Goal: Transaction & Acquisition: Book appointment/travel/reservation

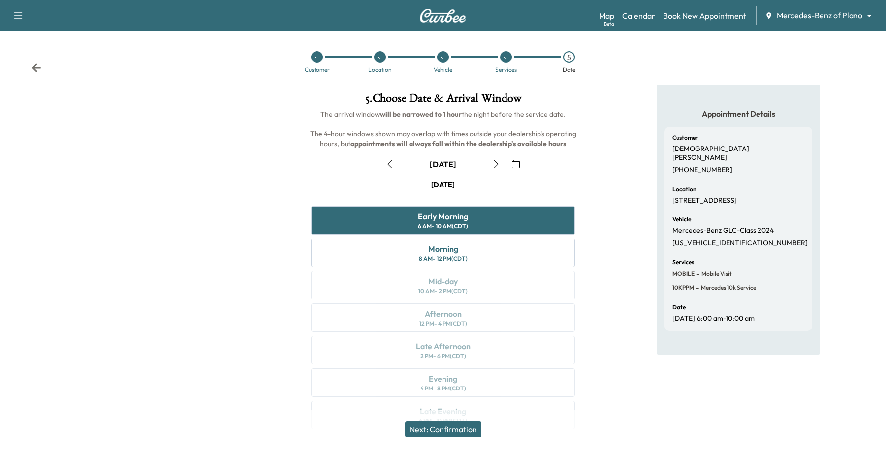
click at [795, 12] on body "Support Log Out Map Beta Calendar Book New Appointment Mercedes-Benz of Plano *…" at bounding box center [443, 224] width 886 height 449
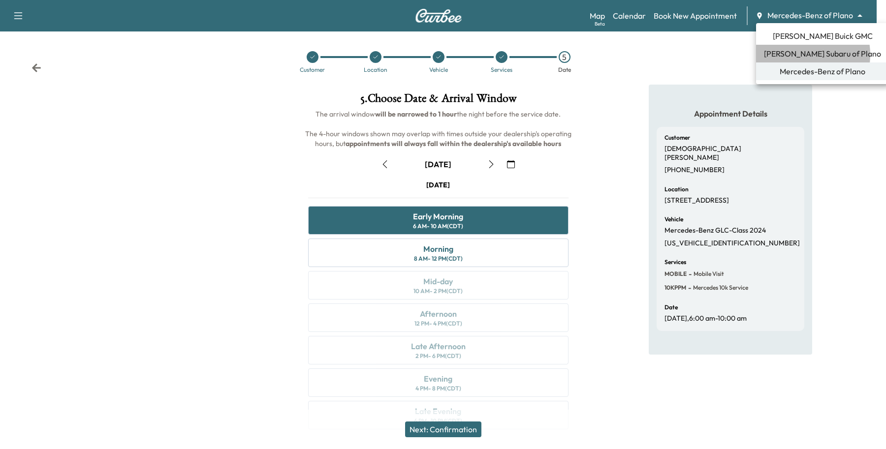
click at [800, 55] on span "[PERSON_NAME] Subaru of Plano" at bounding box center [822, 54] width 117 height 12
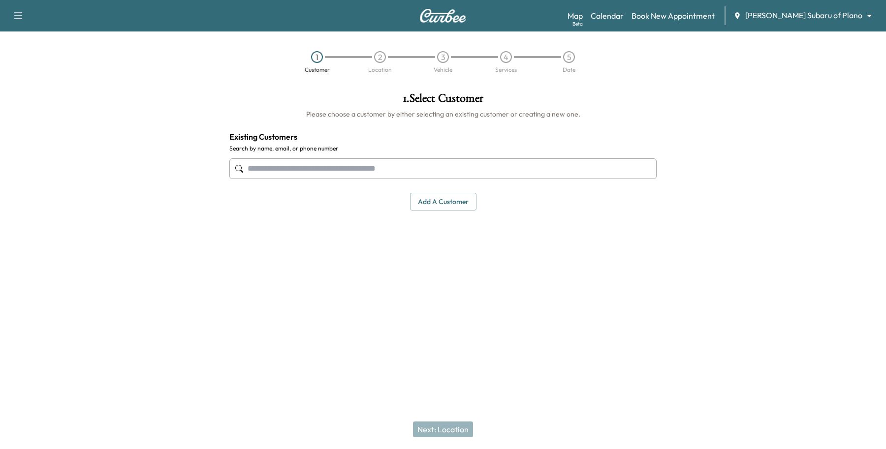
click at [401, 170] on input "text" at bounding box center [442, 168] width 427 height 21
type input "**********"
click at [297, 284] on div "1 . Select Customer Please choose a customer by either selecting an existing cu…" at bounding box center [442, 197] width 443 height 225
click at [426, 200] on button "Add a customer" at bounding box center [443, 202] width 66 height 18
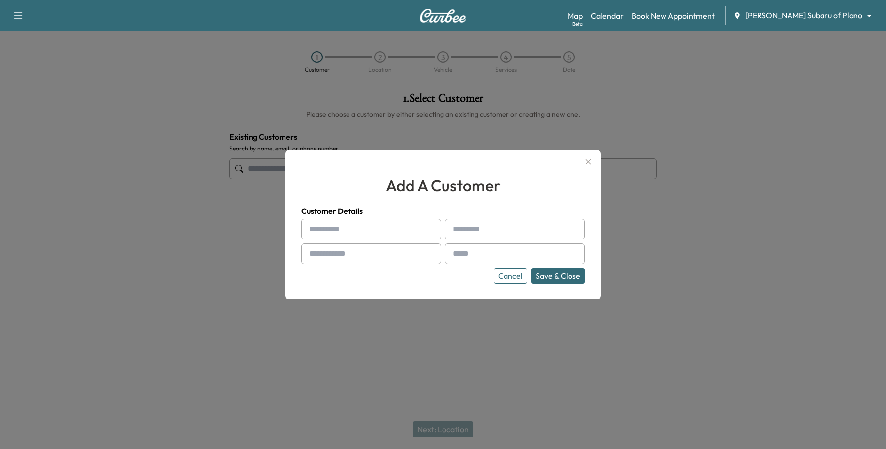
click at [331, 226] on input "text" at bounding box center [371, 229] width 140 height 21
paste input "*****"
type input "*****"
click at [464, 226] on input "text" at bounding box center [515, 229] width 140 height 21
paste input "*********"
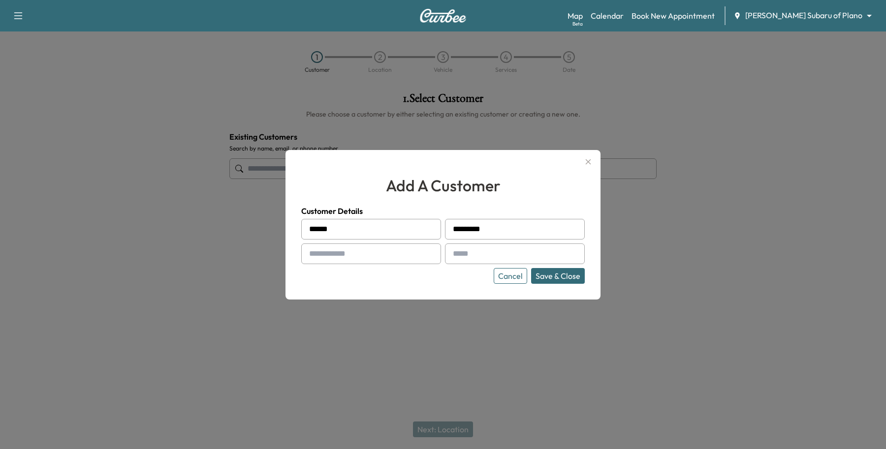
type input "*********"
drag, startPoint x: 340, startPoint y: 254, endPoint x: 345, endPoint y: 260, distance: 8.0
click at [340, 254] on input "text" at bounding box center [371, 254] width 140 height 21
type input "**********"
click at [460, 258] on div at bounding box center [455, 254] width 12 height 12
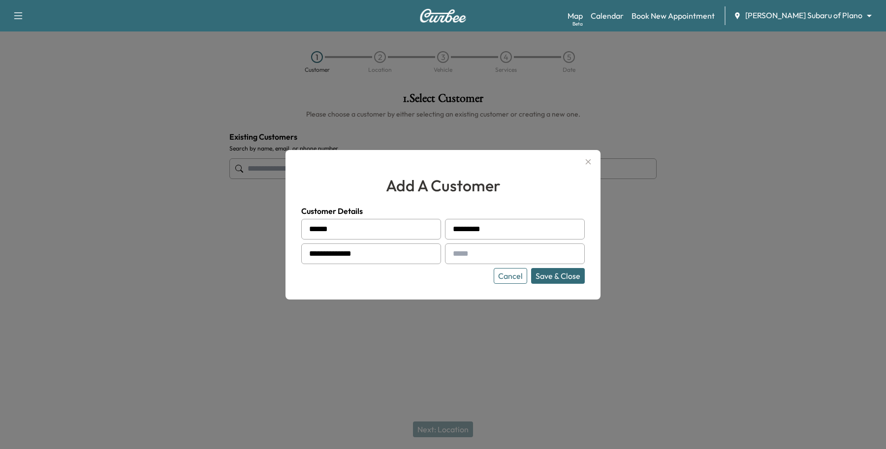
drag, startPoint x: 450, startPoint y: 243, endPoint x: 459, endPoint y: 259, distance: 18.3
click at [451, 244] on input "text" at bounding box center [515, 254] width 140 height 21
paste input "**********"
type input "**********"
click at [567, 276] on button "Save & Close" at bounding box center [558, 276] width 54 height 16
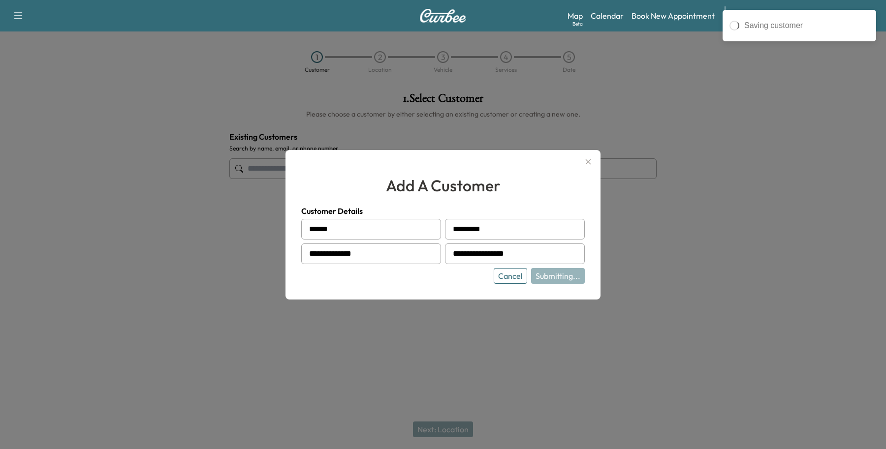
type input "**********"
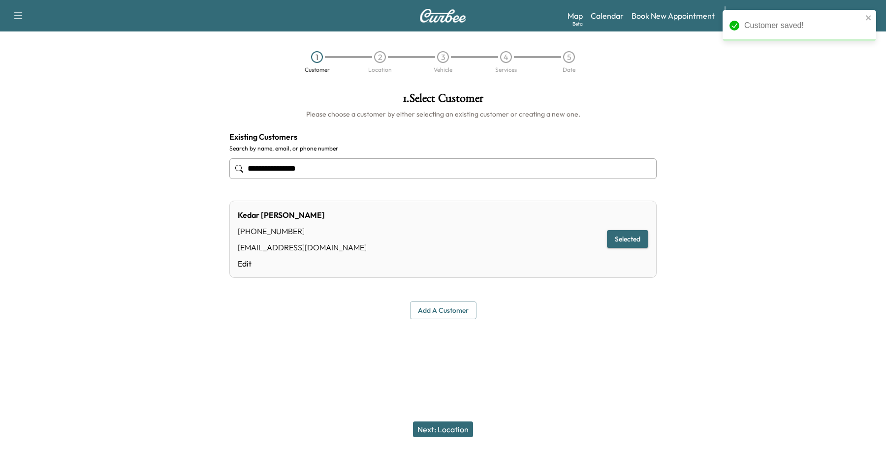
click at [468, 428] on button "Next: Location" at bounding box center [443, 430] width 60 height 16
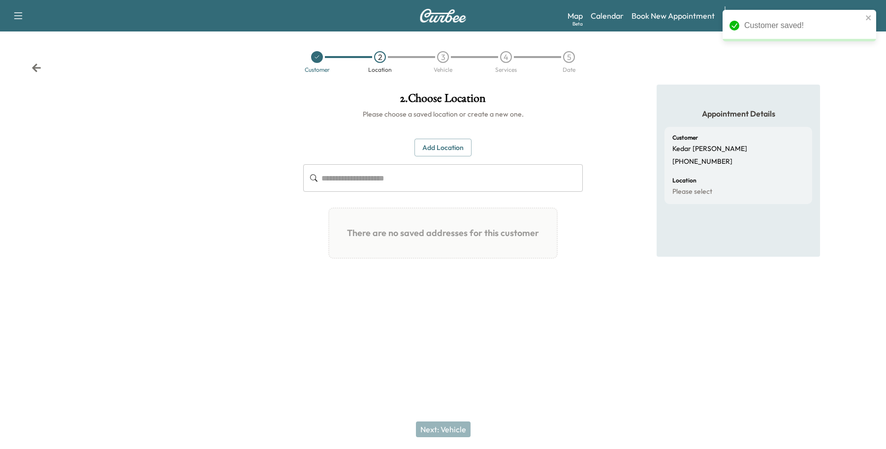
click at [441, 129] on div "2 . Choose Location Please choose a saved location or create a new one. Add Loc…" at bounding box center [442, 190] width 295 height 210
click at [438, 142] on button "Add Location" at bounding box center [442, 148] width 57 height 18
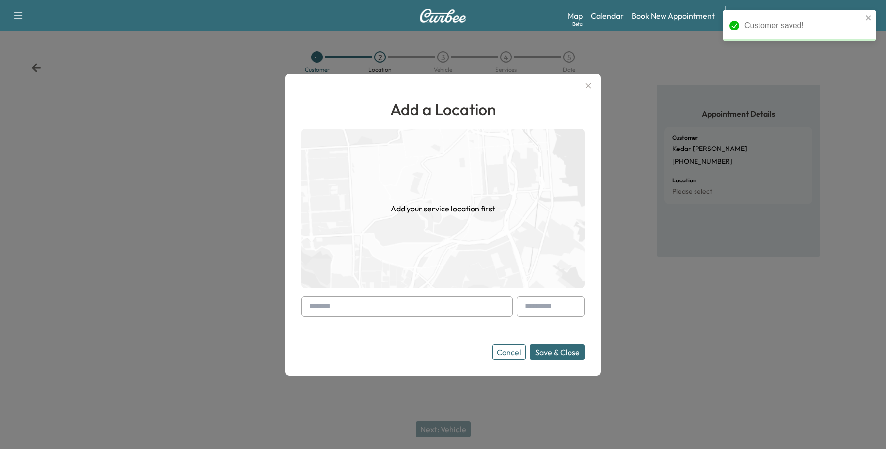
click at [340, 303] on input "text" at bounding box center [407, 306] width 212 height 21
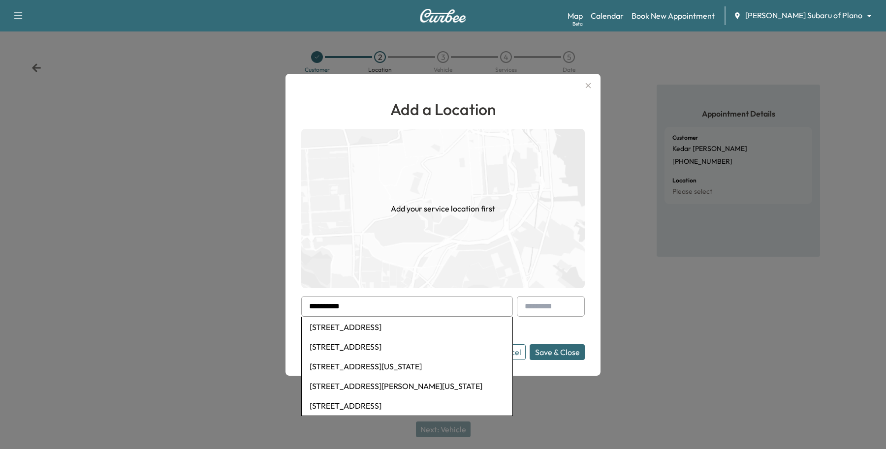
click at [343, 325] on li "[STREET_ADDRESS]" at bounding box center [407, 327] width 211 height 20
type input "**********"
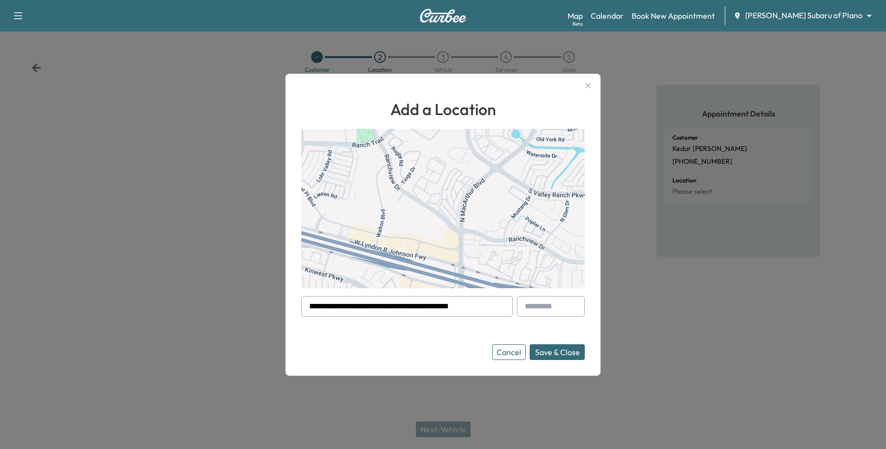
click at [558, 351] on button "Save & Close" at bounding box center [557, 352] width 55 height 16
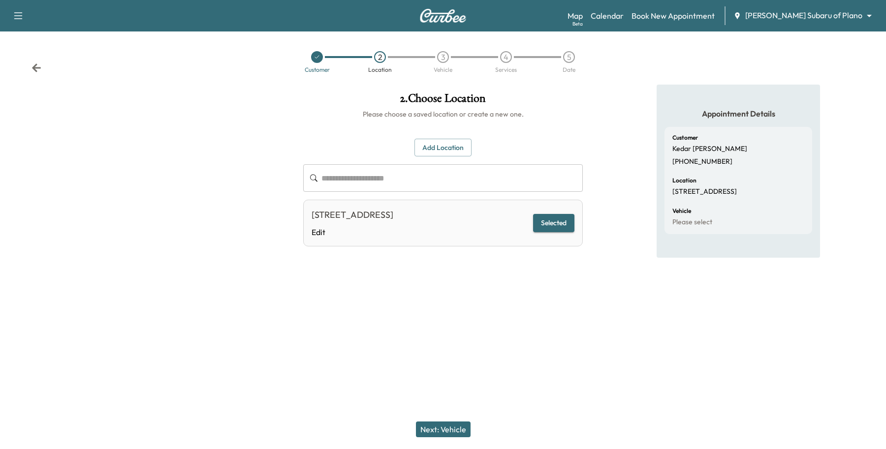
click at [449, 422] on button "Next: Vehicle" at bounding box center [443, 430] width 55 height 16
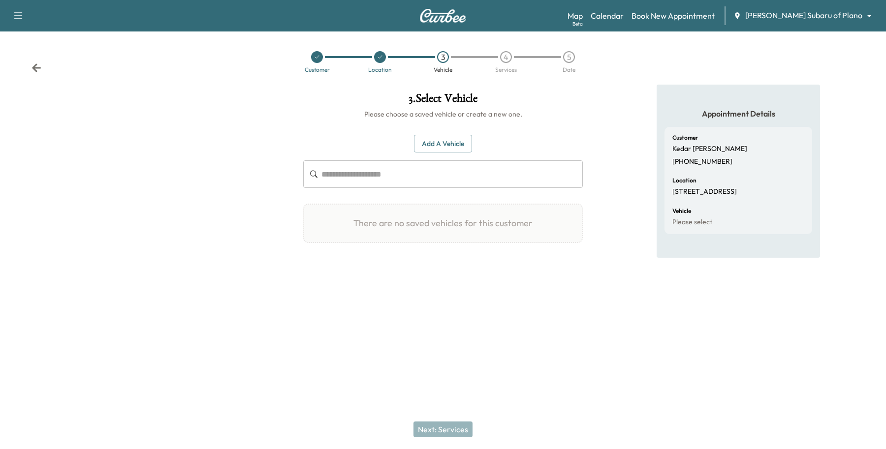
click at [446, 154] on div "Add a Vehicle ​" at bounding box center [443, 162] width 280 height 54
click at [449, 147] on button "Add a Vehicle" at bounding box center [443, 144] width 58 height 18
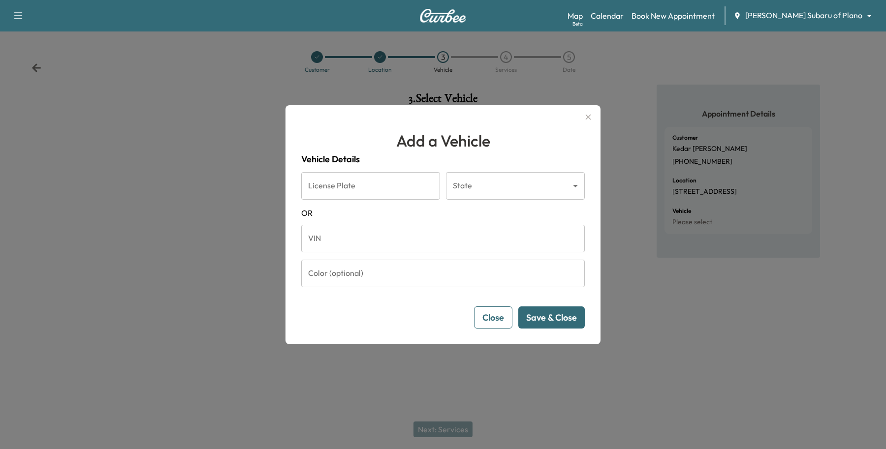
click at [353, 240] on input "VIN" at bounding box center [442, 239] width 283 height 28
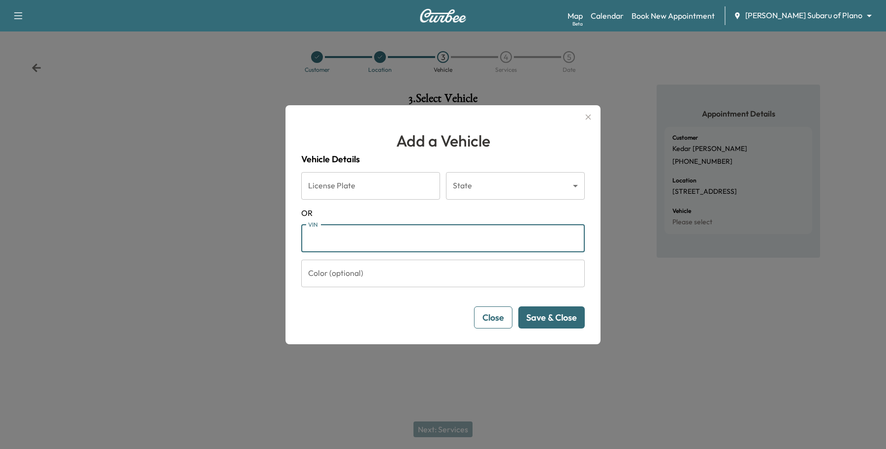
paste input "**********"
type input "**********"
click at [569, 317] on button "Save & Close" at bounding box center [551, 318] width 66 height 22
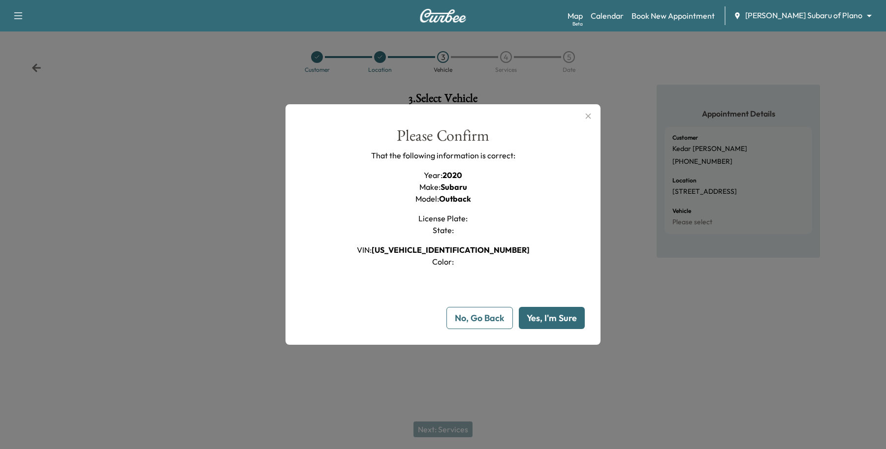
click at [573, 315] on button "Yes, I'm Sure" at bounding box center [552, 318] width 66 height 22
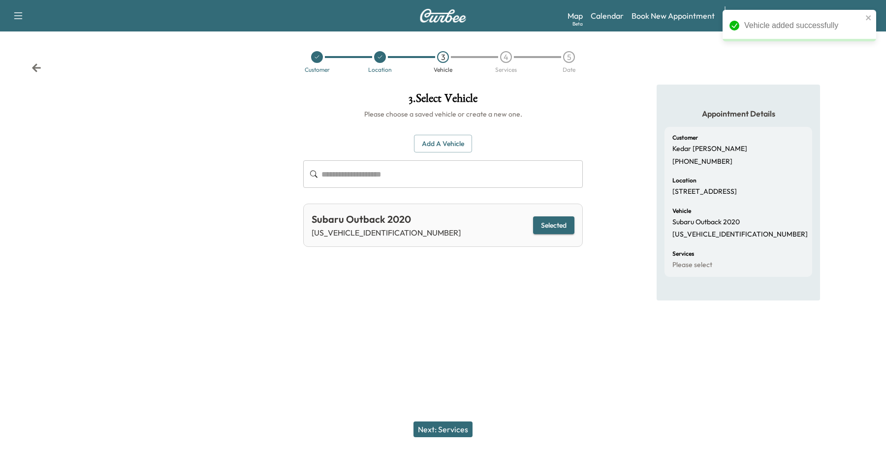
click at [466, 429] on button "Next: Services" at bounding box center [442, 430] width 59 height 16
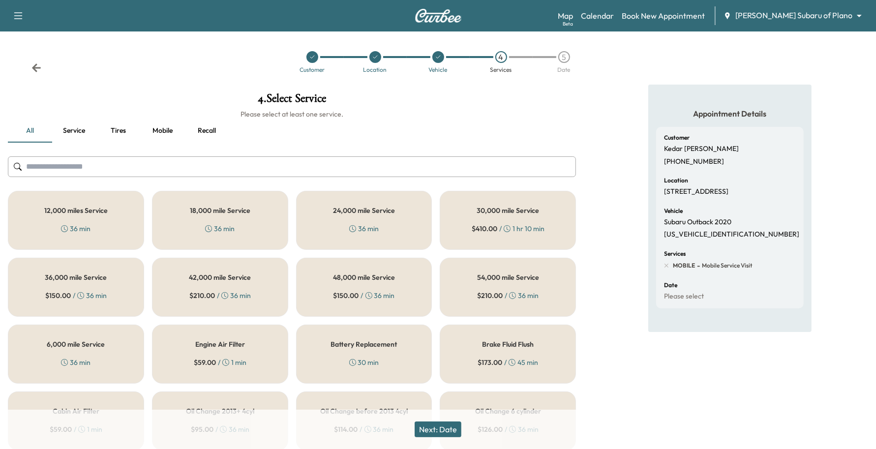
click at [77, 128] on button "Service" at bounding box center [74, 131] width 44 height 24
click at [102, 349] on div "6,000 mile Service 36 min" at bounding box center [76, 354] width 136 height 59
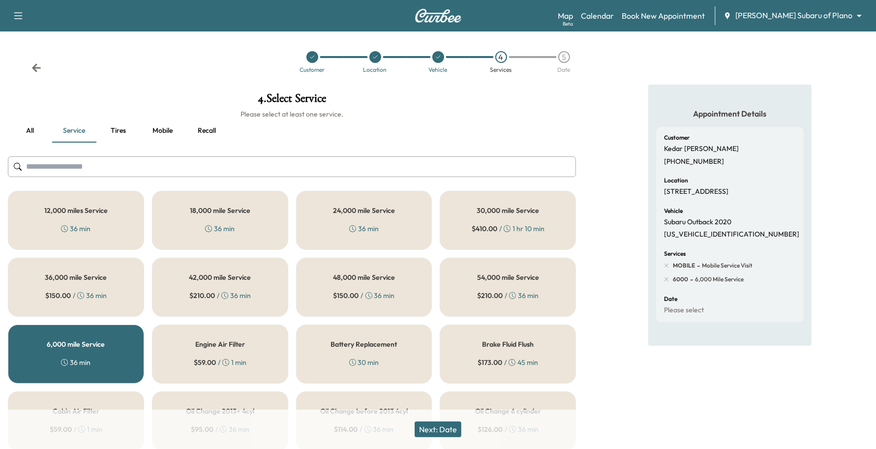
click at [441, 433] on button "Next: Date" at bounding box center [438, 430] width 47 height 16
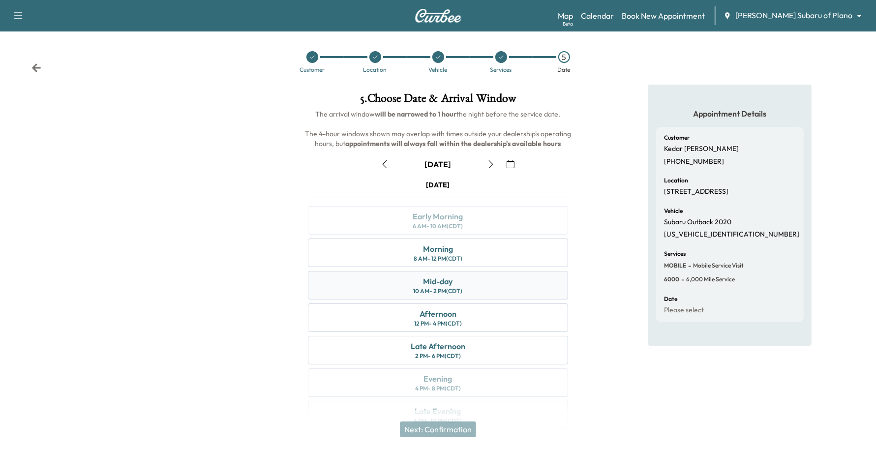
click at [450, 291] on div "10 AM - 2 PM (CDT)" at bounding box center [437, 291] width 49 height 8
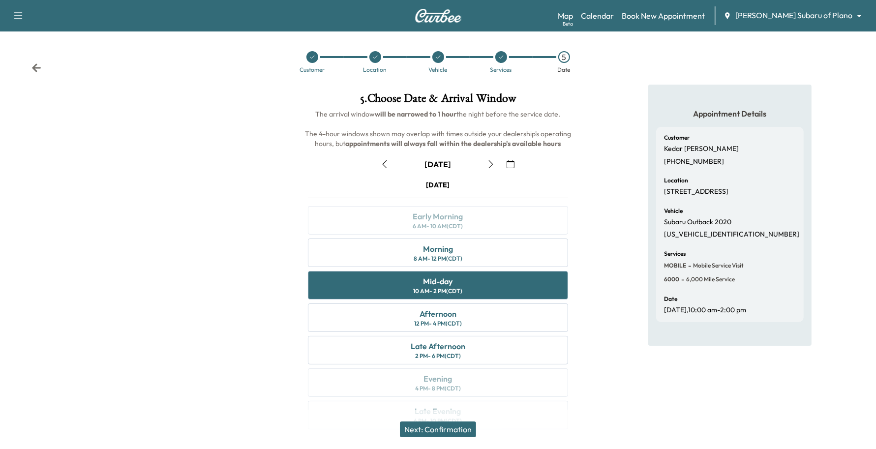
click at [434, 426] on button "Next: Confirmation" at bounding box center [438, 430] width 76 height 16
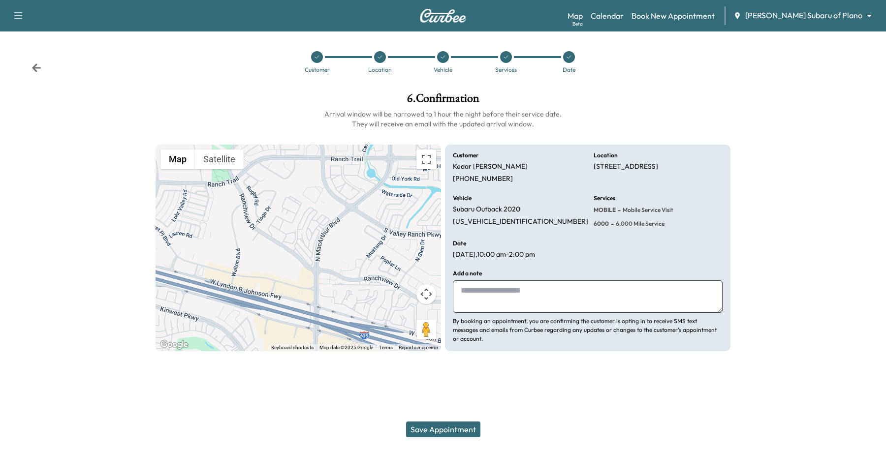
click at [566, 58] on icon at bounding box center [569, 57] width 6 height 6
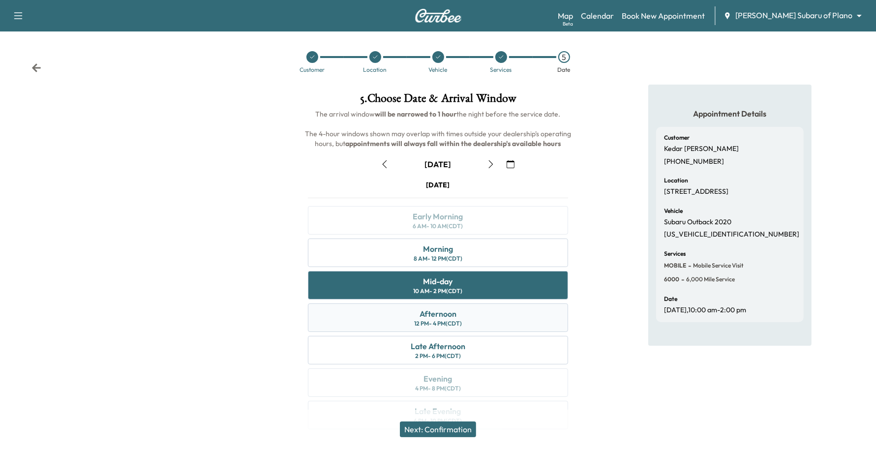
click at [438, 320] on div "Afternoon 12 PM - 4 PM (CDT)" at bounding box center [438, 318] width 261 height 29
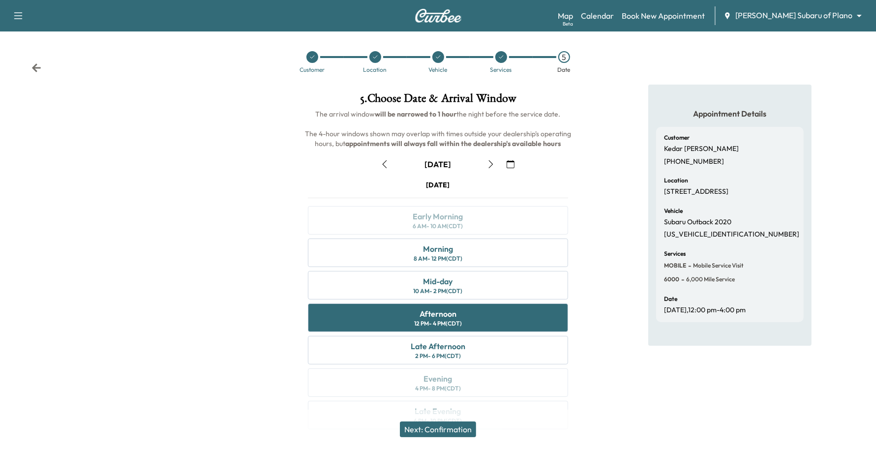
click at [426, 429] on button "Next: Confirmation" at bounding box center [438, 430] width 76 height 16
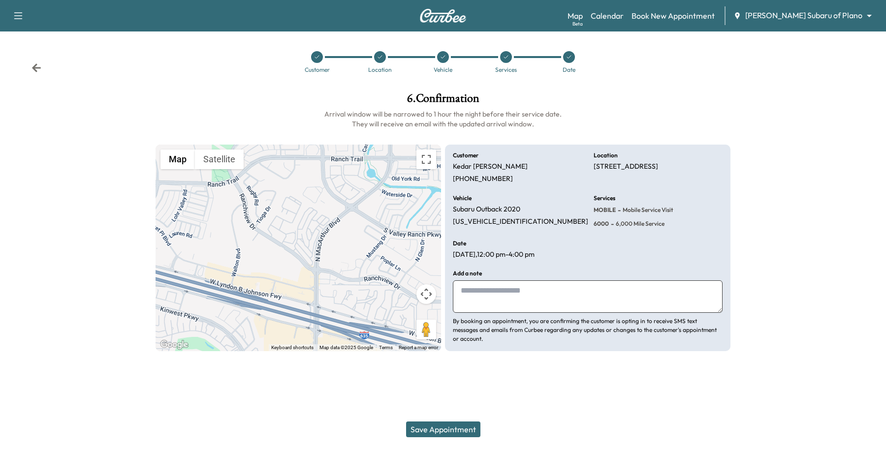
click at [498, 303] on textarea at bounding box center [588, 297] width 270 height 32
type textarea "**********"
click at [473, 428] on button "Save Appointment" at bounding box center [443, 430] width 74 height 16
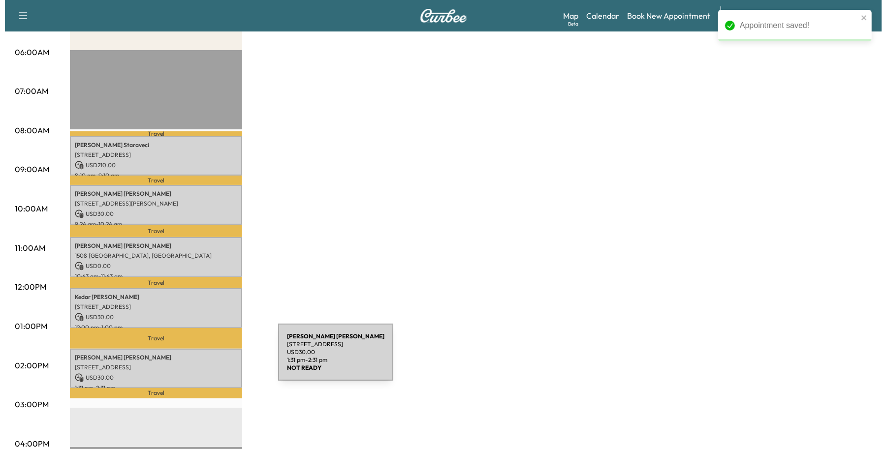
scroll to position [185, 0]
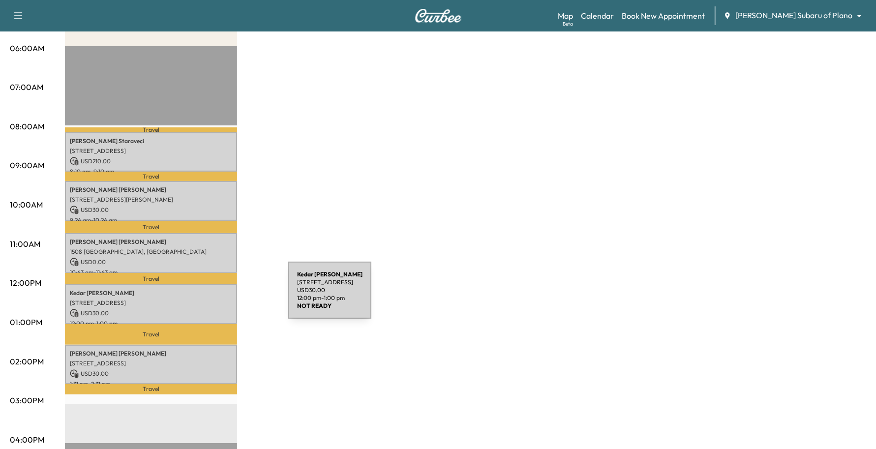
click at [215, 299] on p "[STREET_ADDRESS]" at bounding box center [151, 303] width 162 height 8
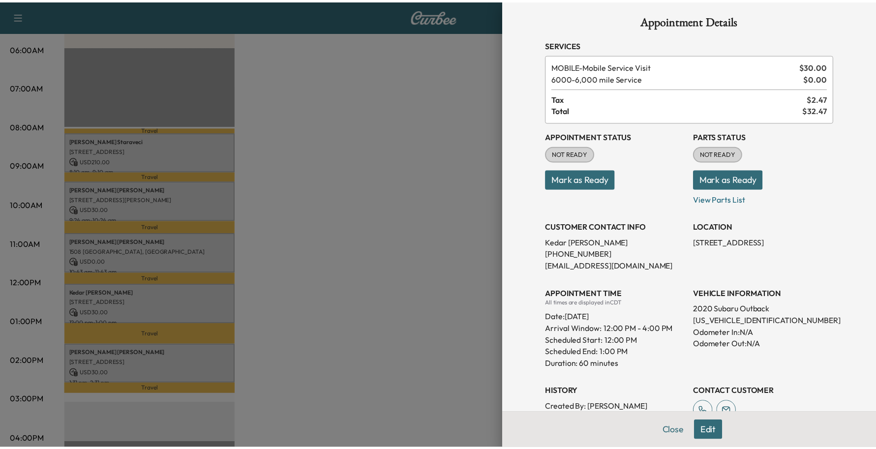
scroll to position [0, 0]
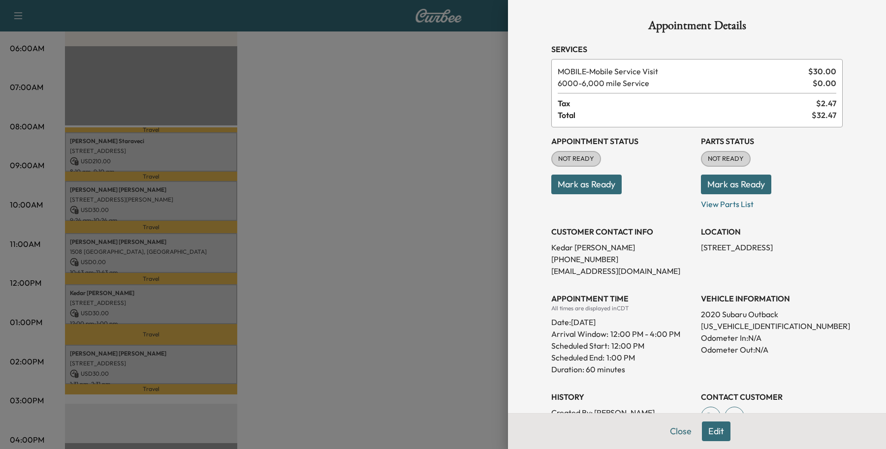
click at [708, 434] on button "Edit" at bounding box center [716, 432] width 29 height 20
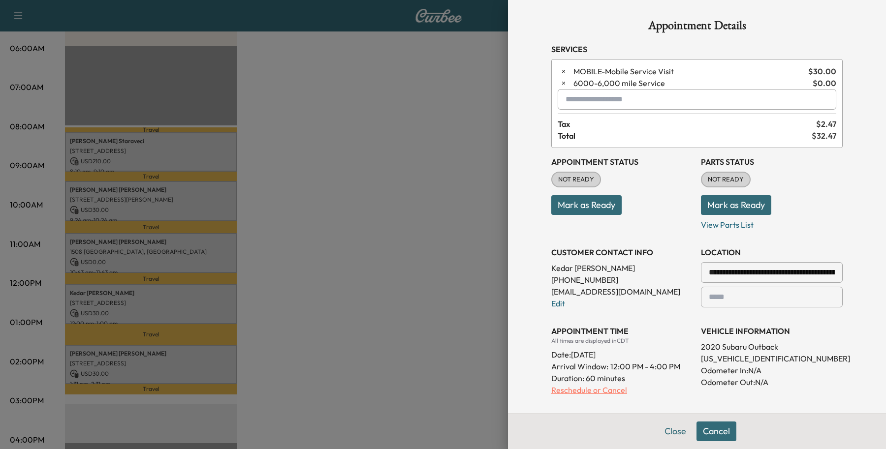
click at [586, 394] on p "Reschedule or Cancel" at bounding box center [622, 390] width 142 height 12
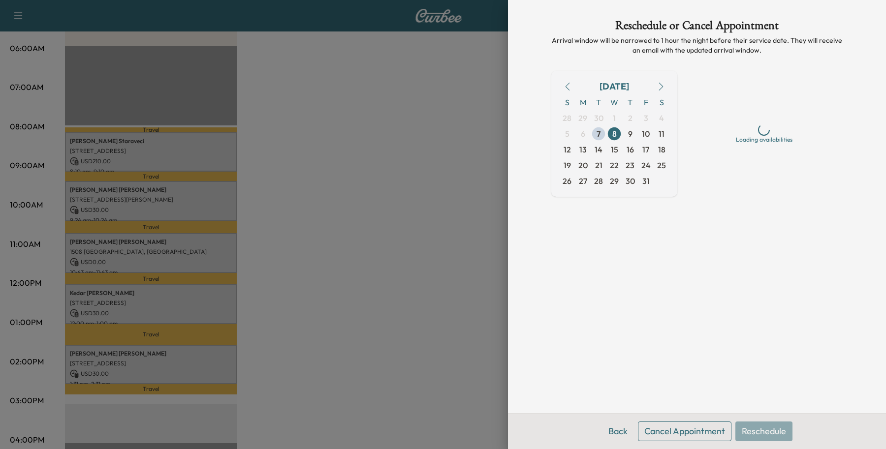
click at [687, 432] on button "Cancel Appointment" at bounding box center [685, 432] width 94 height 20
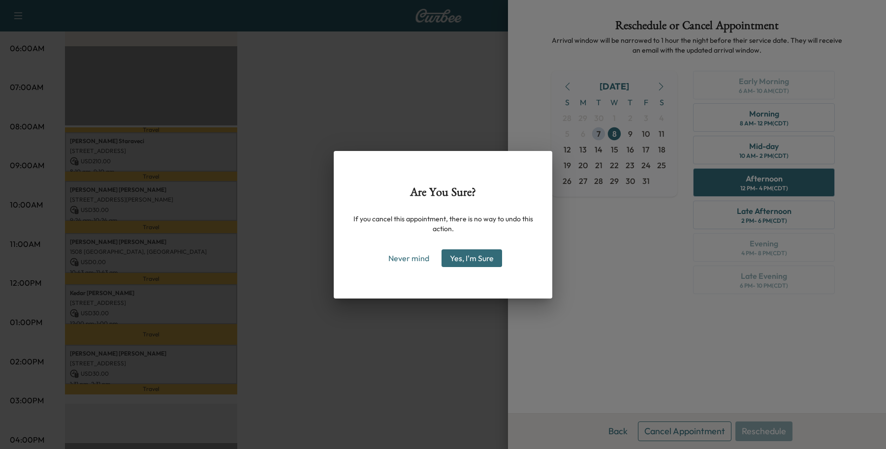
click at [456, 259] on button "Yes, I'm Sure" at bounding box center [471, 259] width 61 height 18
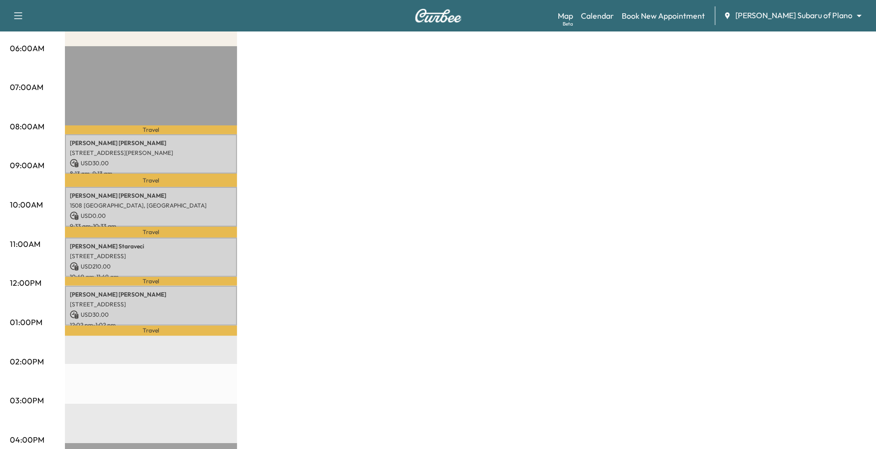
click at [806, 15] on body "Support Log Out Map Beta Calendar Book New Appointment [PERSON_NAME] Subaru of …" at bounding box center [438, 39] width 876 height 449
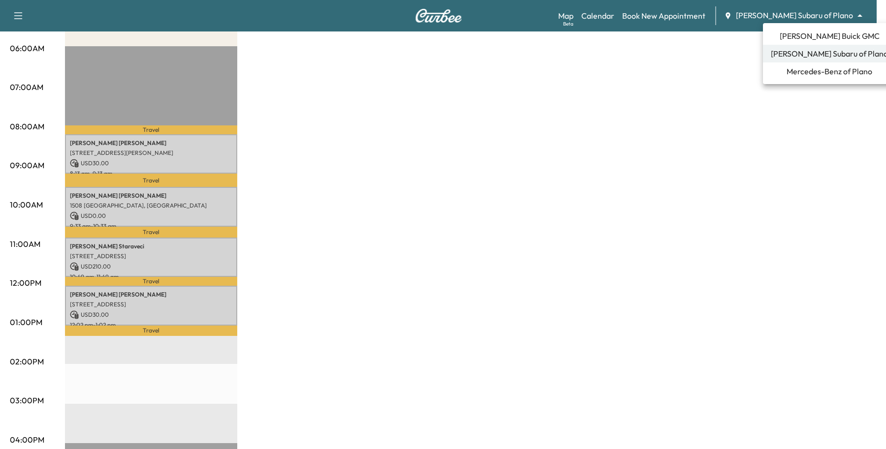
click at [789, 37] on span "[PERSON_NAME] Buick GMC" at bounding box center [830, 36] width 100 height 12
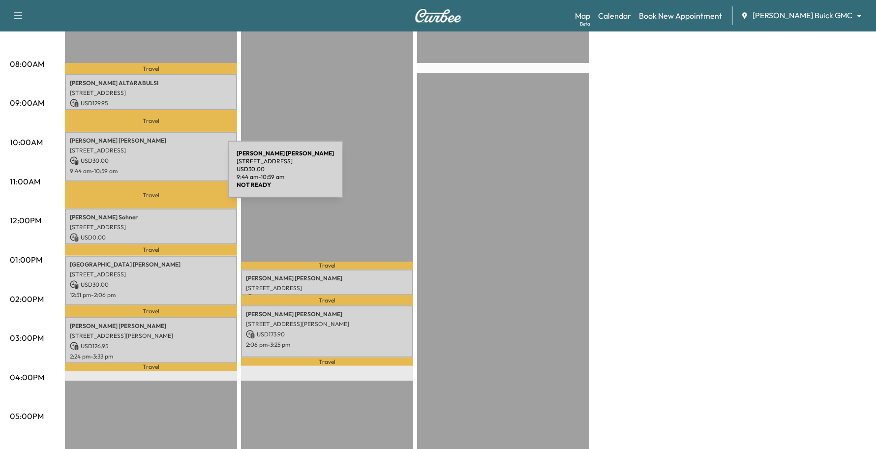
scroll to position [246, 0]
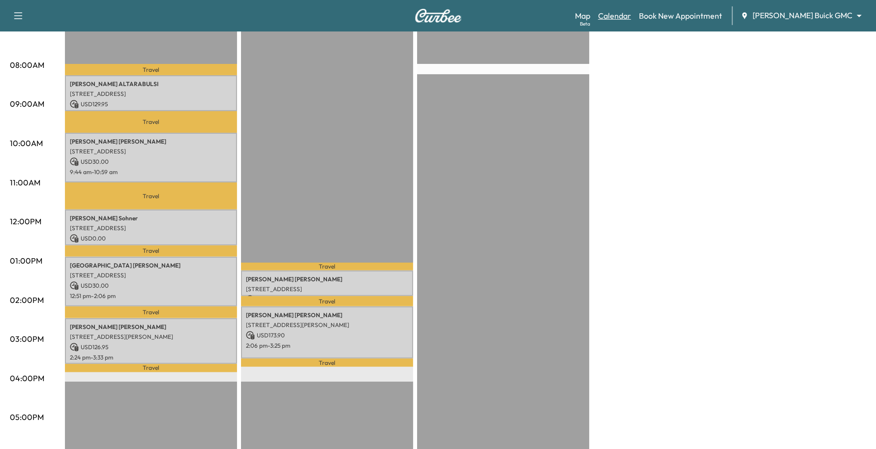
click at [631, 16] on link "Calendar" at bounding box center [614, 16] width 33 height 12
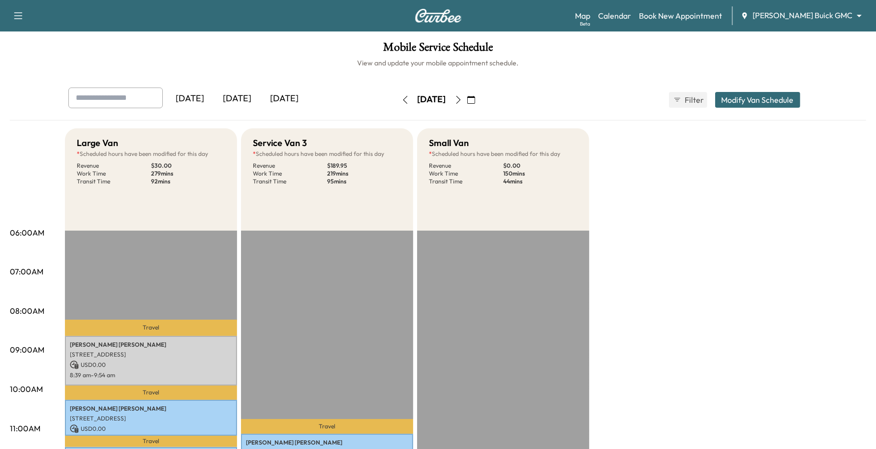
click at [467, 99] on button "button" at bounding box center [458, 100] width 17 height 16
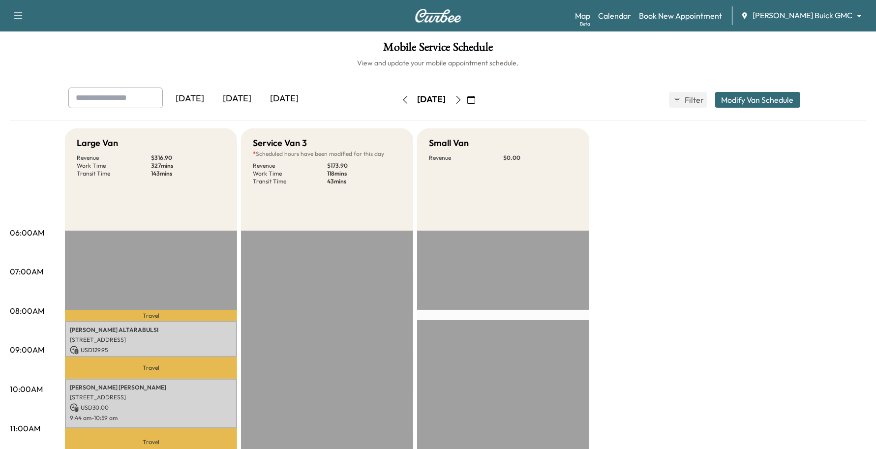
drag, startPoint x: 483, startPoint y: 101, endPoint x: 480, endPoint y: 124, distance: 23.3
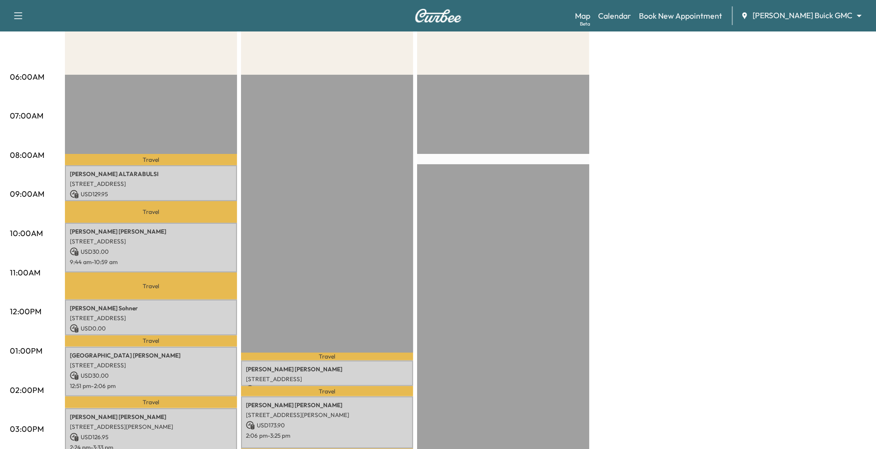
scroll to position [62, 0]
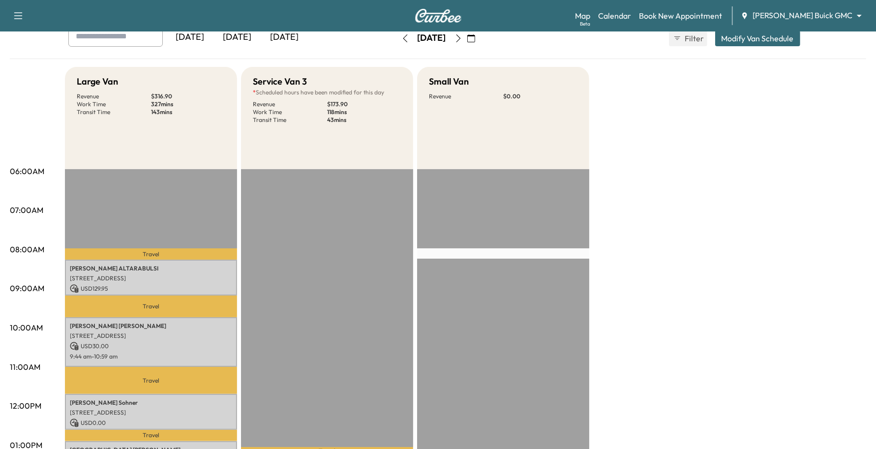
click at [467, 43] on button "button" at bounding box center [458, 39] width 17 height 16
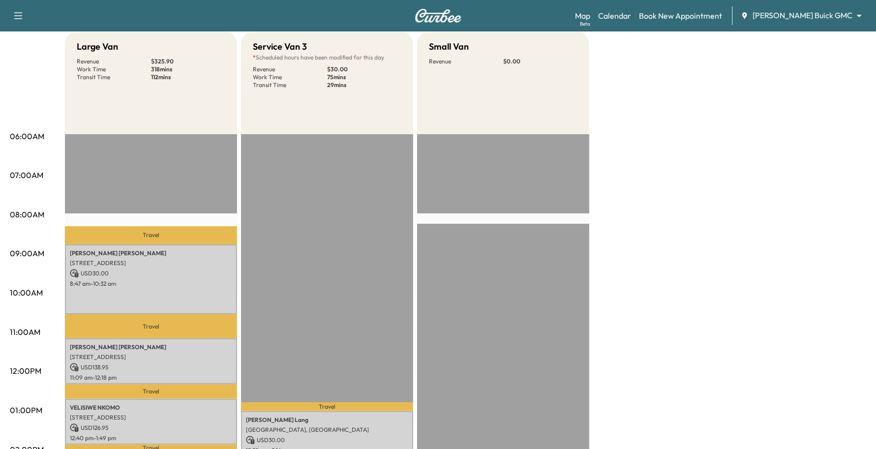
scroll to position [62, 0]
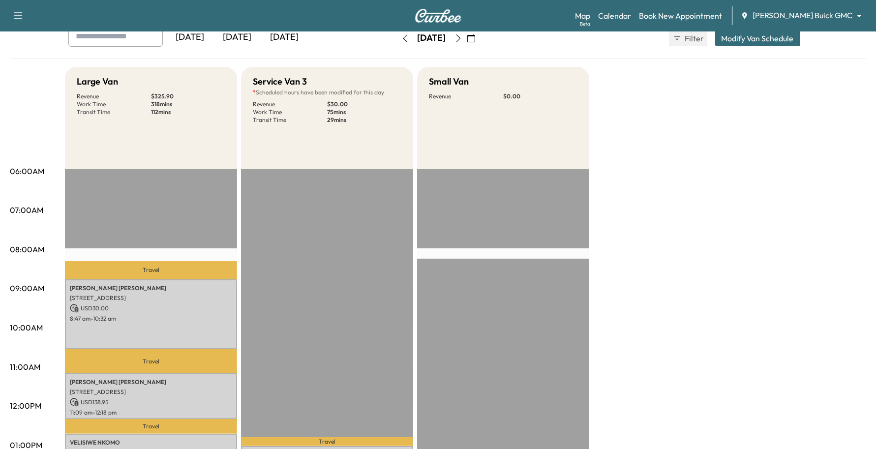
click at [467, 40] on button "button" at bounding box center [458, 39] width 17 height 16
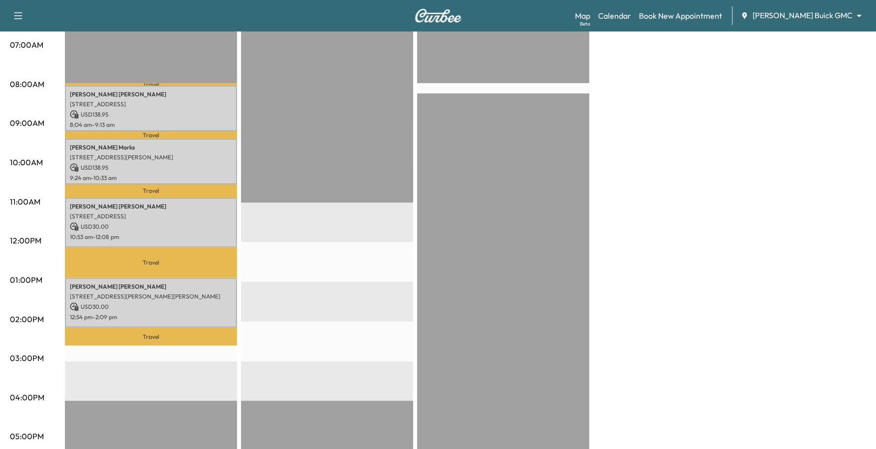
scroll to position [246, 0]
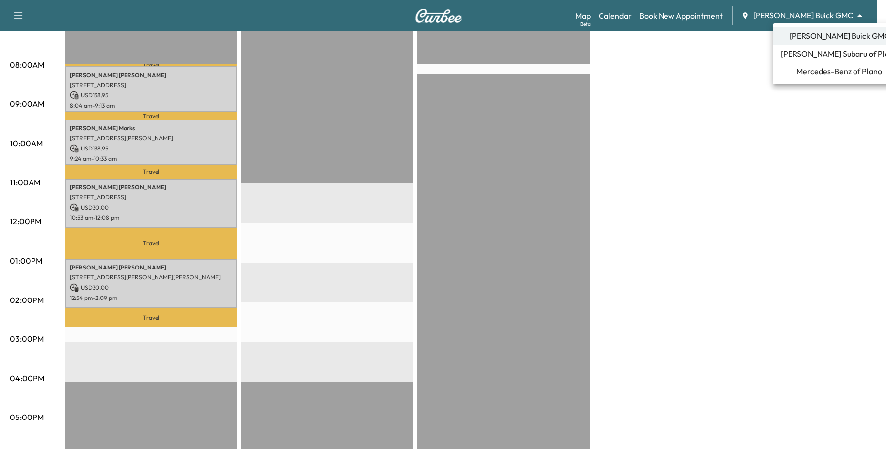
click at [805, 75] on span "Mercedes-Benz of Plano" at bounding box center [839, 71] width 86 height 12
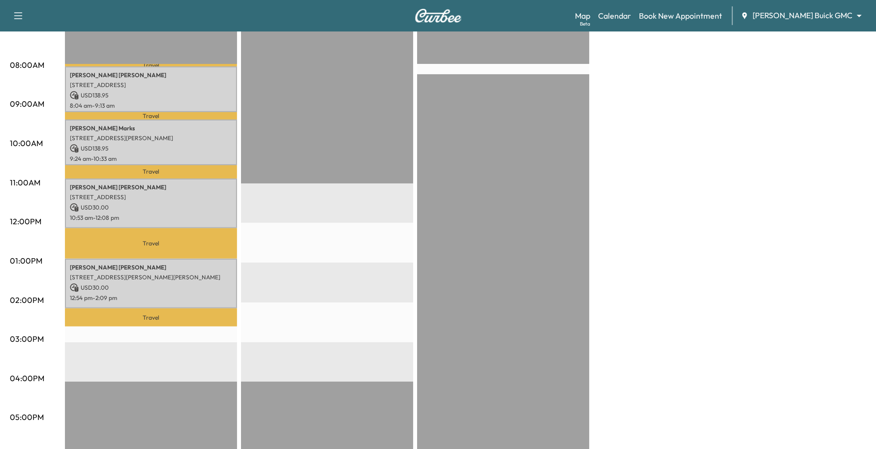
scroll to position [0, 0]
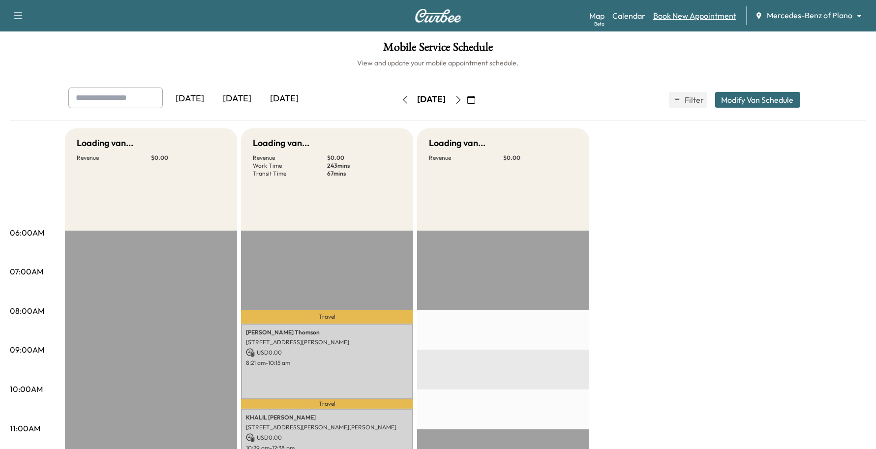
click at [669, 16] on link "Book New Appointment" at bounding box center [695, 16] width 83 height 12
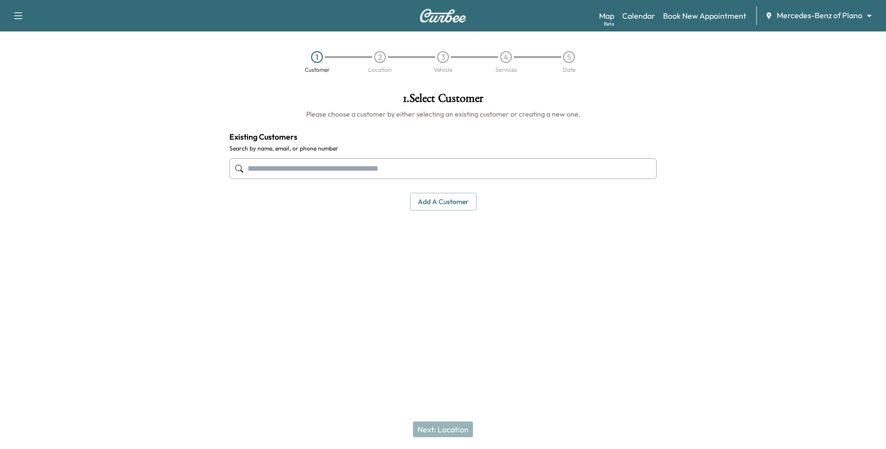
click at [311, 165] on input "text" at bounding box center [442, 168] width 427 height 21
type input "**********"
click at [363, 318] on div at bounding box center [443, 325] width 886 height 31
click at [449, 198] on button "Add a customer" at bounding box center [443, 202] width 66 height 18
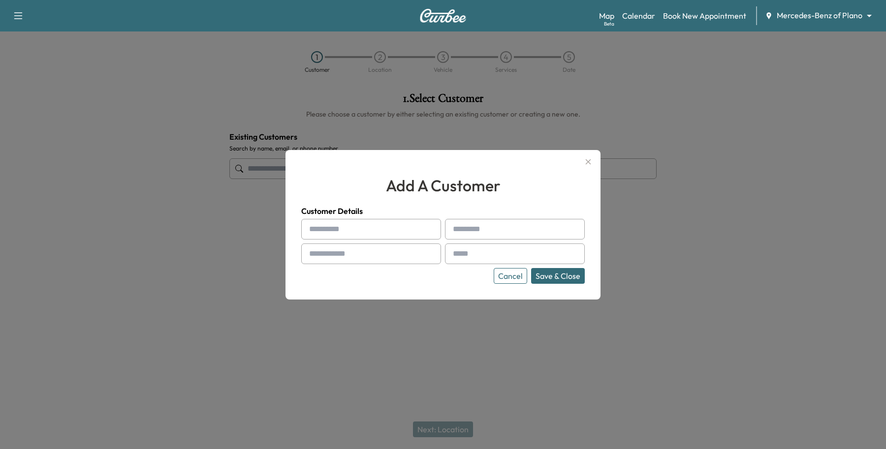
click at [344, 232] on input "text" at bounding box center [371, 229] width 140 height 21
paste input "******"
type input "******"
click at [461, 228] on input "text" at bounding box center [515, 229] width 140 height 21
paste input "****"
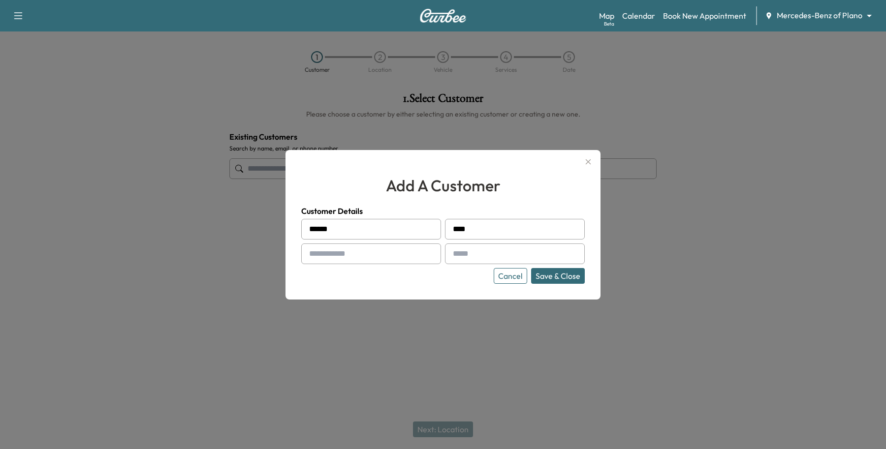
type input "****"
click at [398, 261] on input "text" at bounding box center [371, 254] width 140 height 21
click at [508, 274] on button "Cancel" at bounding box center [510, 276] width 33 height 16
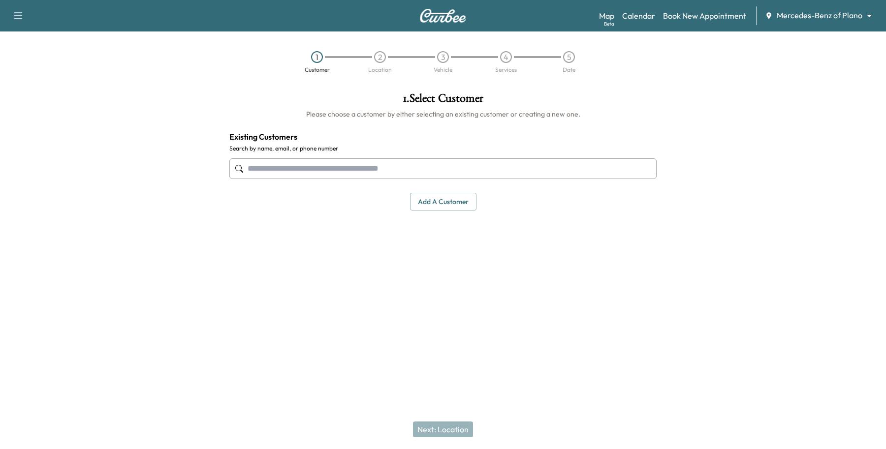
click at [804, 10] on body "Support Log Out Map Beta Calendar Book New Appointment Mercedes-Benz of Plano *…" at bounding box center [443, 224] width 886 height 449
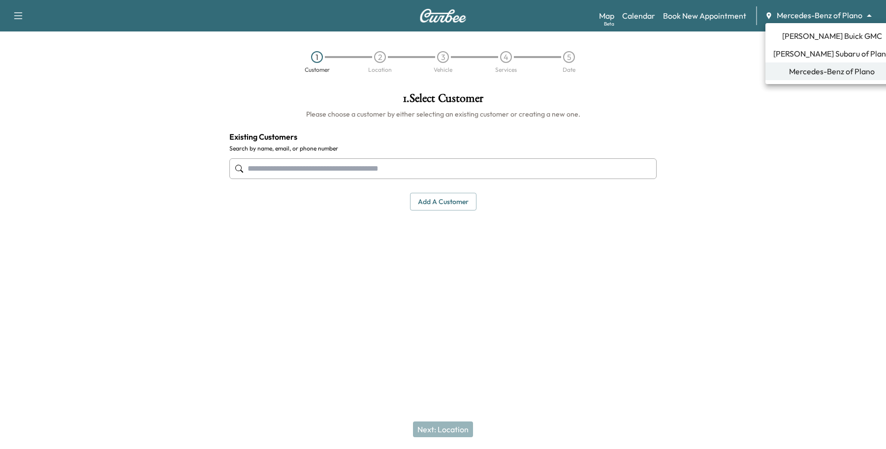
click at [789, 33] on li "[PERSON_NAME] Buick GMC" at bounding box center [831, 36] width 133 height 18
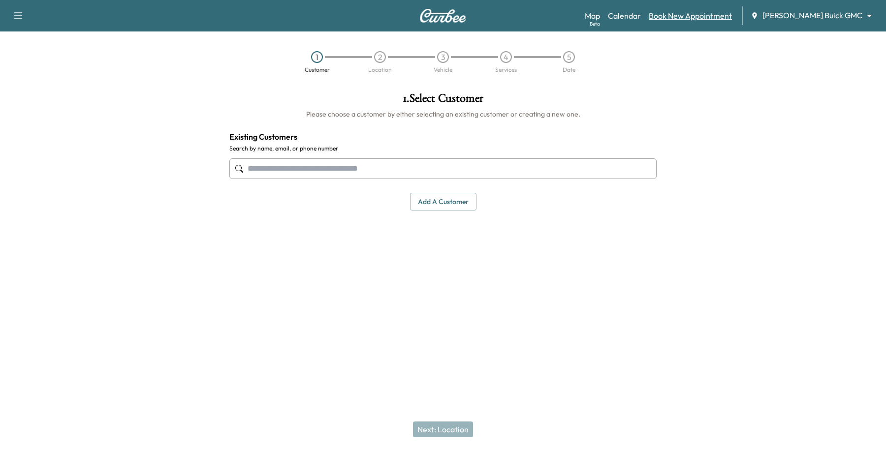
click at [732, 14] on link "Book New Appointment" at bounding box center [690, 16] width 83 height 12
click at [641, 18] on link "Calendar" at bounding box center [624, 16] width 33 height 12
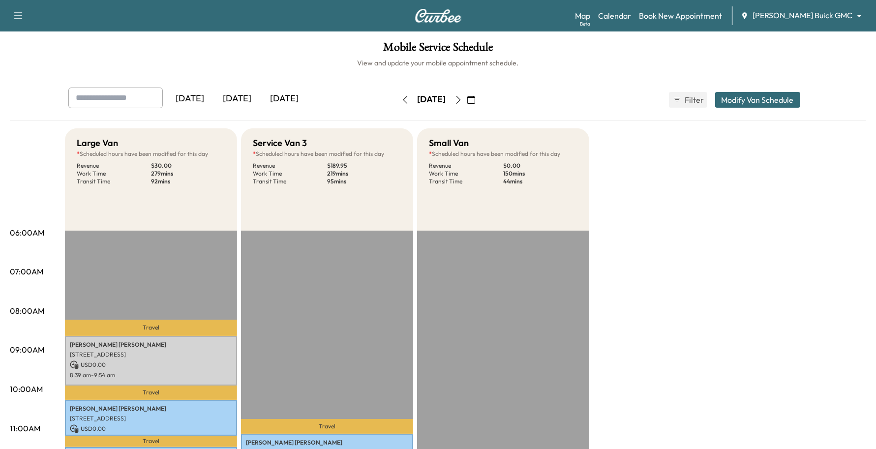
click at [467, 99] on button "button" at bounding box center [458, 100] width 17 height 16
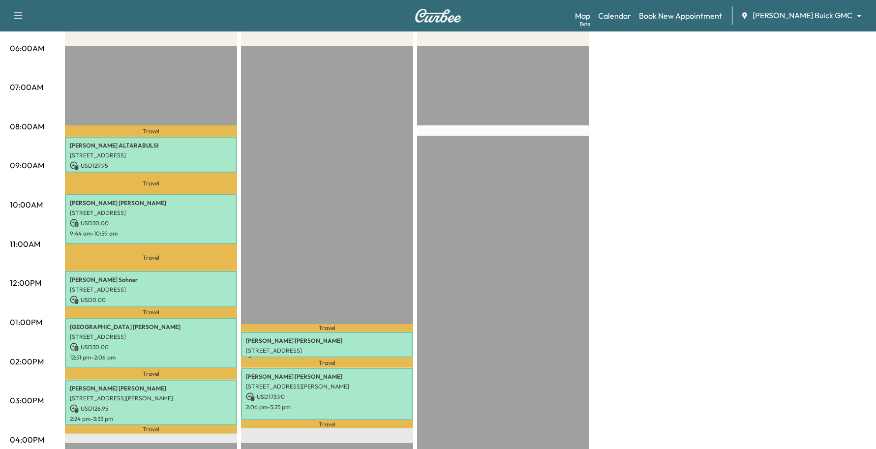
scroll to position [62, 0]
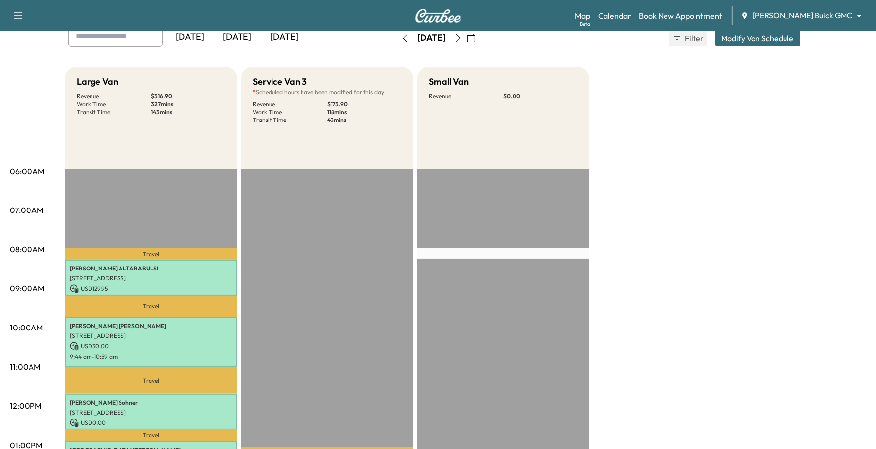
click at [463, 40] on icon "button" at bounding box center [459, 38] width 8 height 8
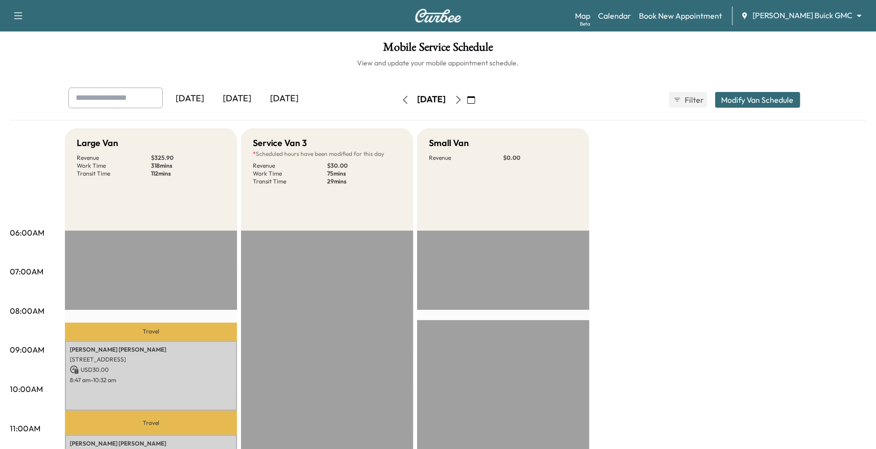
click at [402, 100] on icon "button" at bounding box center [406, 100] width 8 height 8
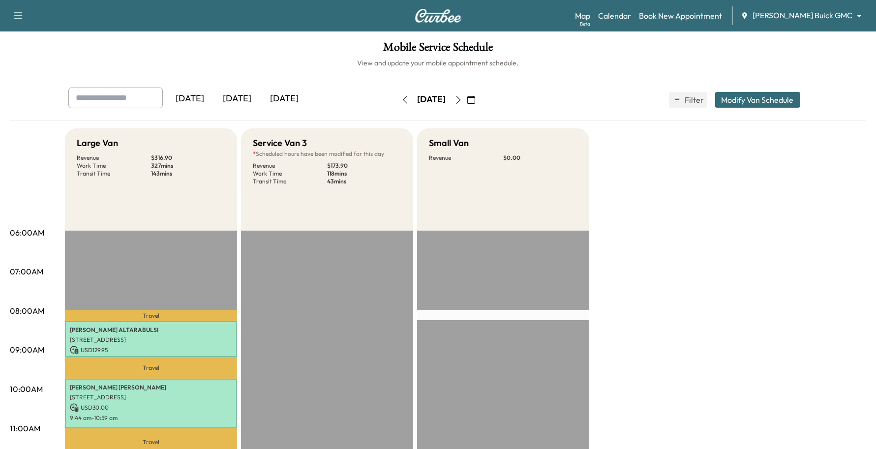
click at [463, 99] on icon "button" at bounding box center [459, 100] width 8 height 8
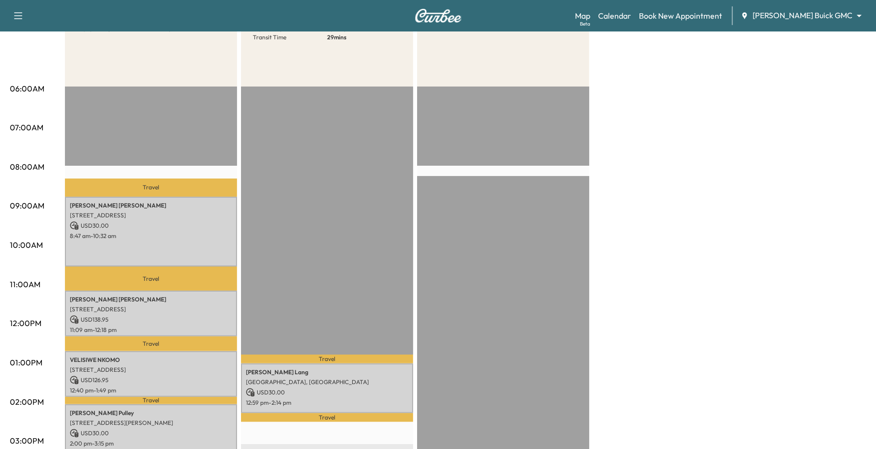
scroll to position [123, 0]
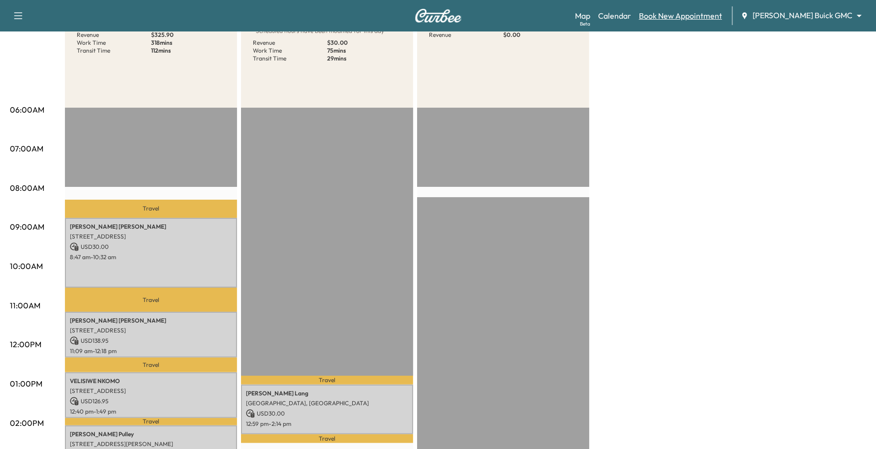
click at [722, 12] on link "Book New Appointment" at bounding box center [680, 16] width 83 height 12
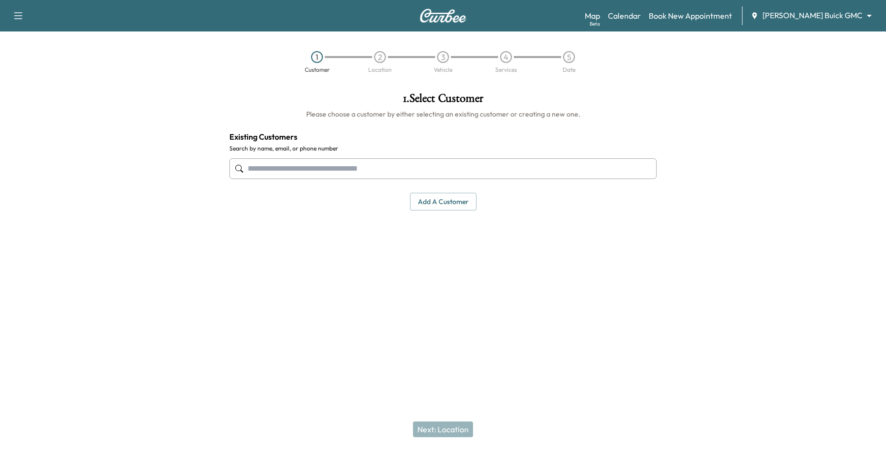
click at [825, 15] on body "Support Log Out Map Beta Calendar Book New Appointment [PERSON_NAME] Buick GMC …" at bounding box center [443, 224] width 886 height 449
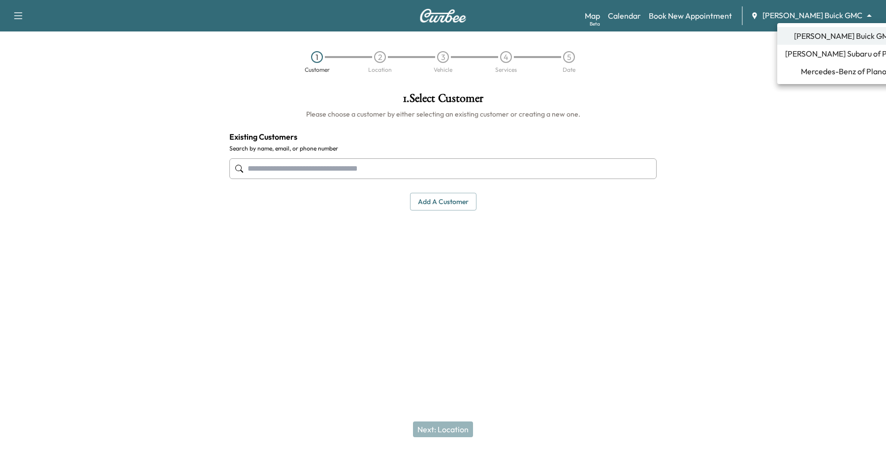
click at [811, 75] on span "Mercedes-Benz of Plano" at bounding box center [844, 71] width 86 height 12
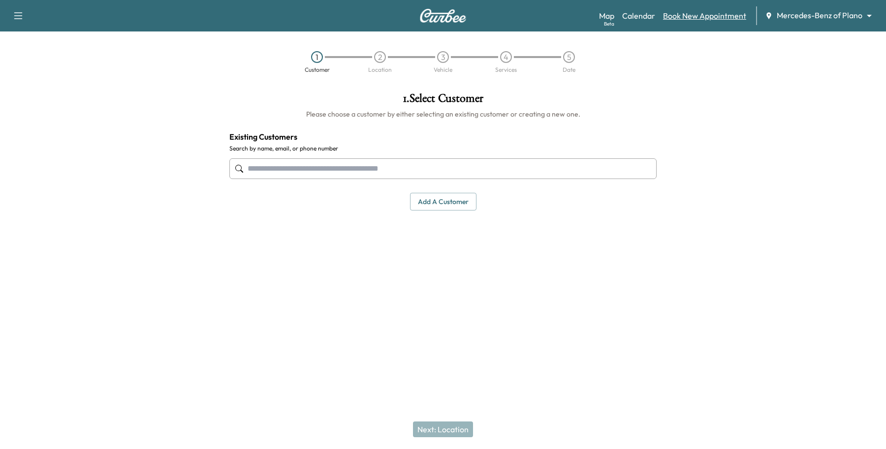
click at [705, 16] on link "Book New Appointment" at bounding box center [704, 16] width 83 height 12
click at [404, 163] on input "text" at bounding box center [442, 168] width 427 height 21
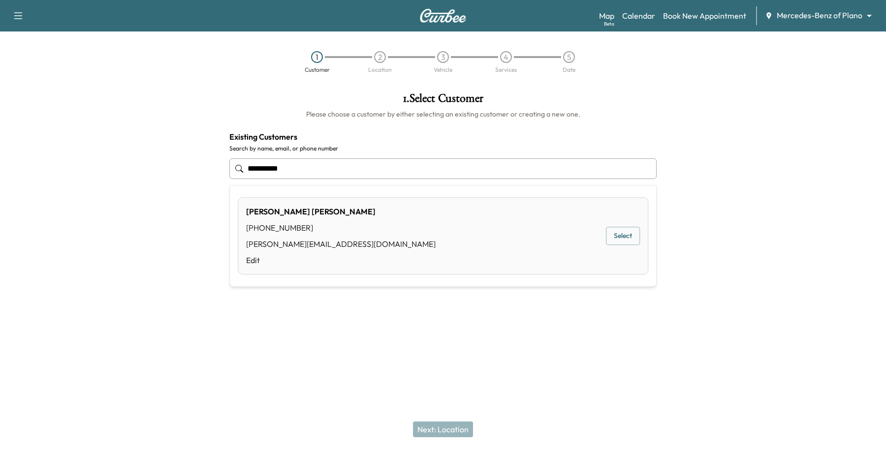
click at [631, 234] on button "Select" at bounding box center [623, 236] width 34 height 18
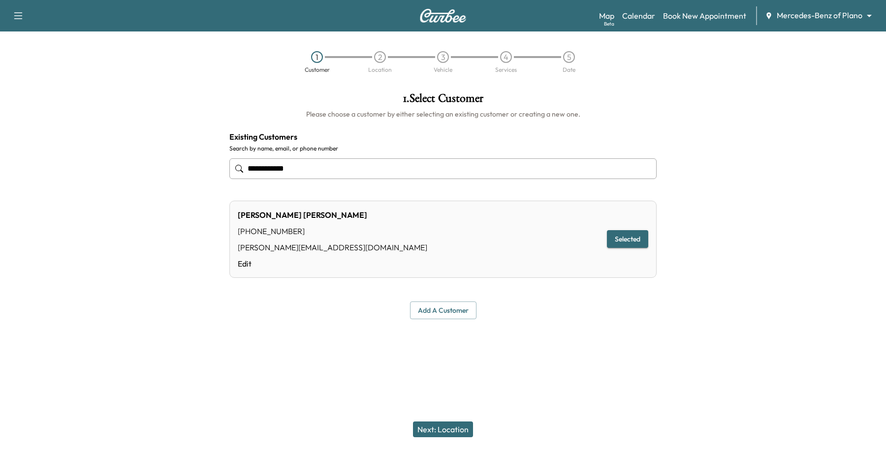
type input "**********"
click at [458, 431] on button "Next: Location" at bounding box center [443, 430] width 60 height 16
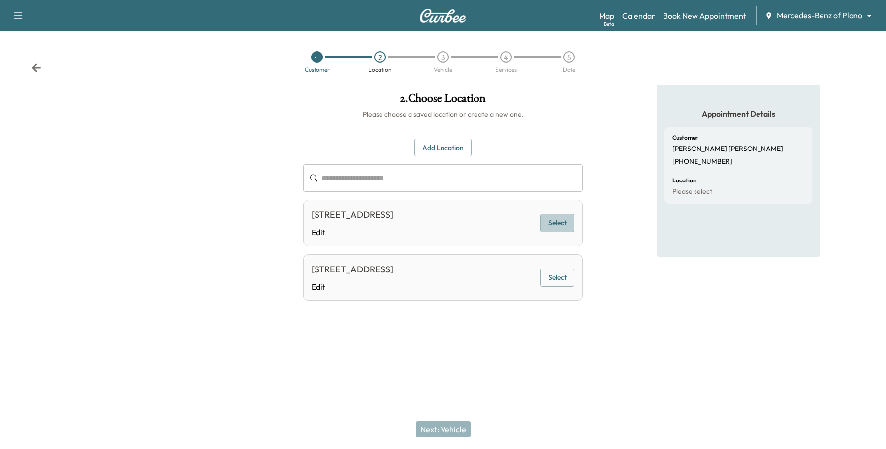
click at [547, 226] on button "Select" at bounding box center [557, 223] width 34 height 18
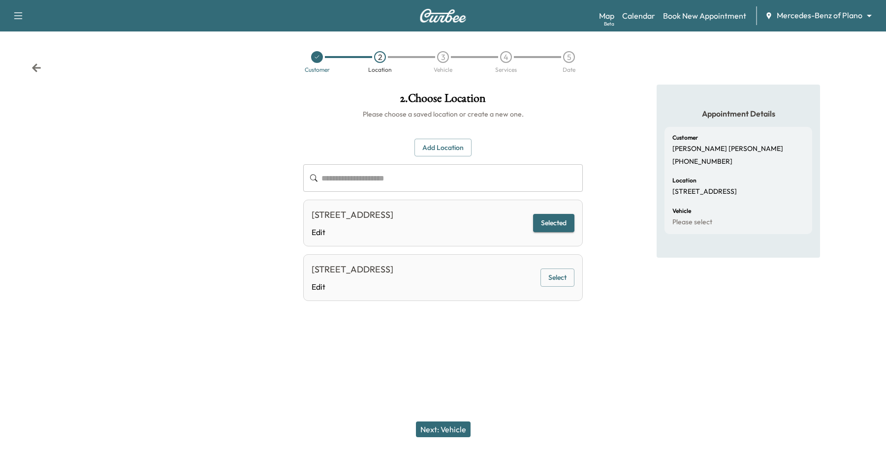
click at [468, 422] on button "Next: Vehicle" at bounding box center [443, 430] width 55 height 16
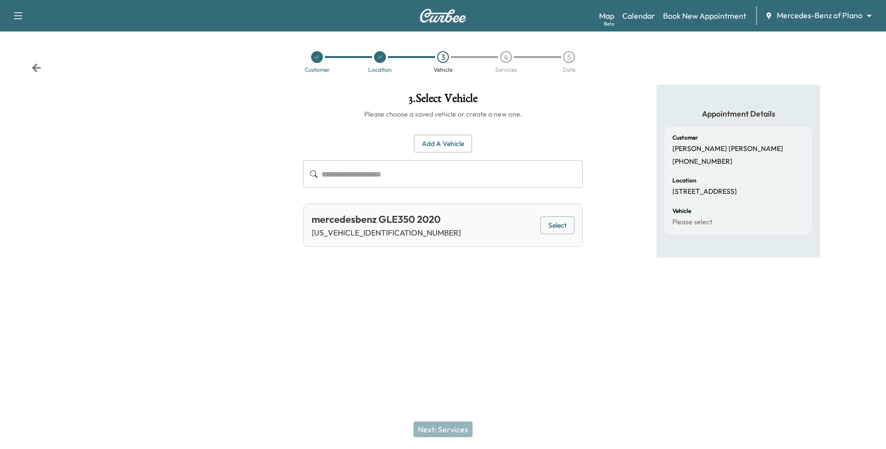
click at [560, 216] on div "mercedesbenz GLE350 2020 [US_VEHICLE_IDENTIFICATION_NUMBER] Select" at bounding box center [443, 225] width 280 height 43
click at [555, 224] on button "Select" at bounding box center [557, 226] width 34 height 18
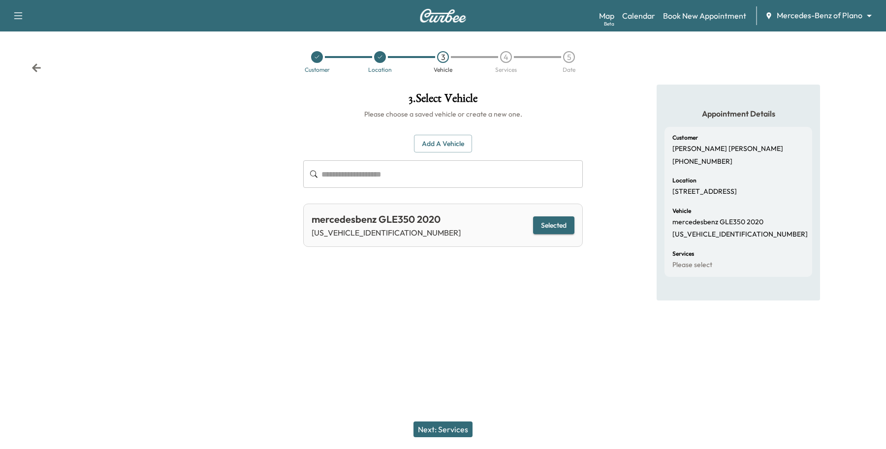
click at [439, 416] on div "Next: Services" at bounding box center [443, 429] width 886 height 39
click at [439, 419] on div "Next: Services" at bounding box center [443, 429] width 886 height 39
click at [435, 426] on button "Next: Services" at bounding box center [442, 430] width 59 height 16
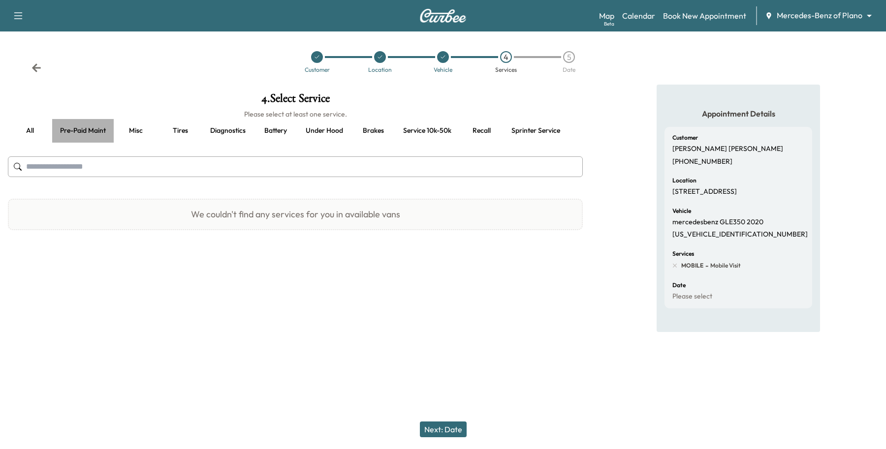
click at [82, 134] on button "Pre-paid maint" at bounding box center [83, 131] width 62 height 24
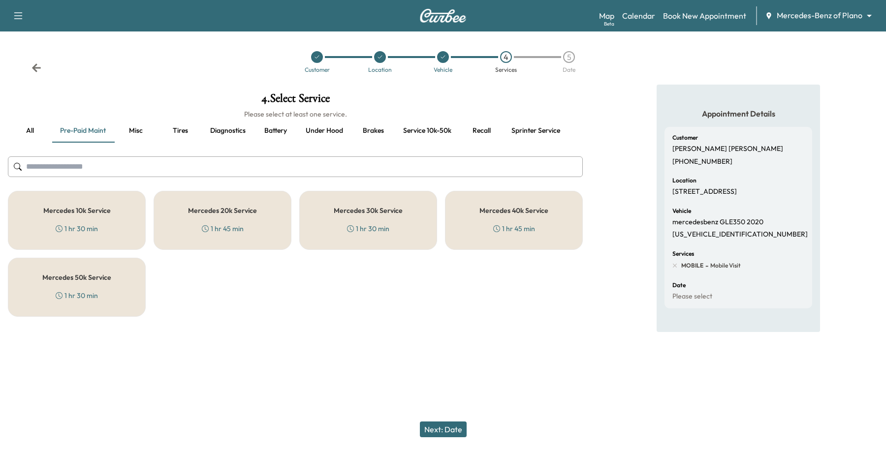
click at [516, 203] on div "Mercedes 40k Service 1 hr 45 min" at bounding box center [514, 220] width 138 height 59
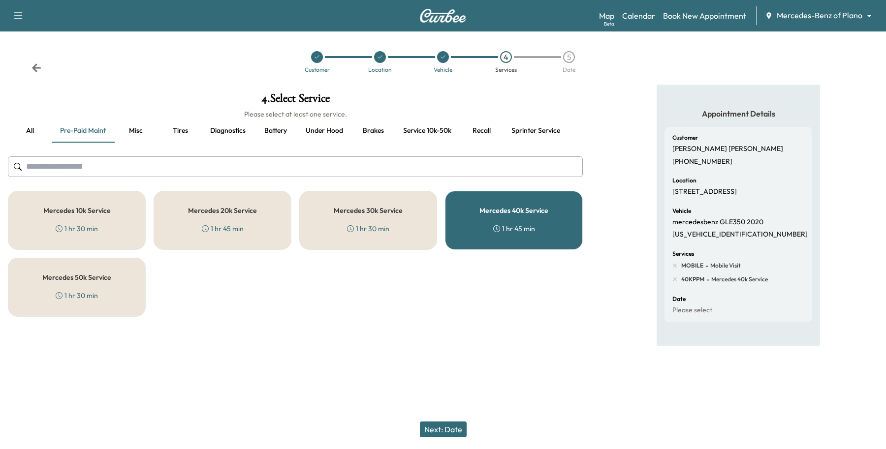
click at [453, 432] on button "Next: Date" at bounding box center [443, 430] width 47 height 16
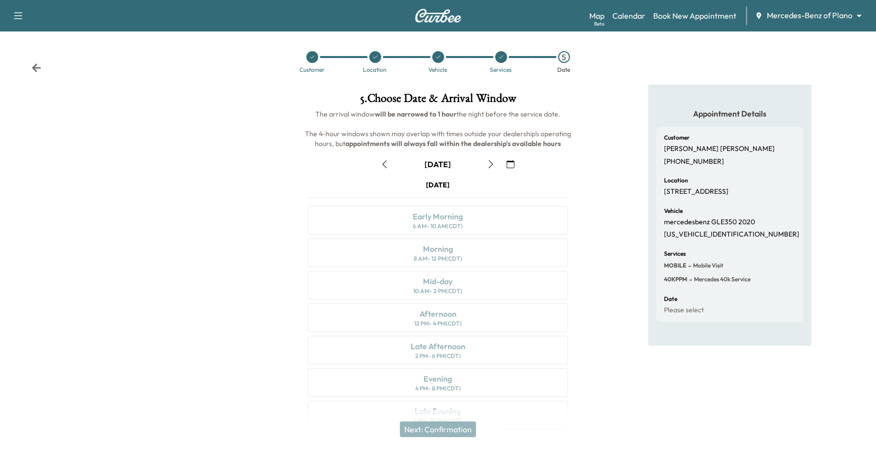
click at [498, 163] on button "button" at bounding box center [491, 164] width 17 height 16
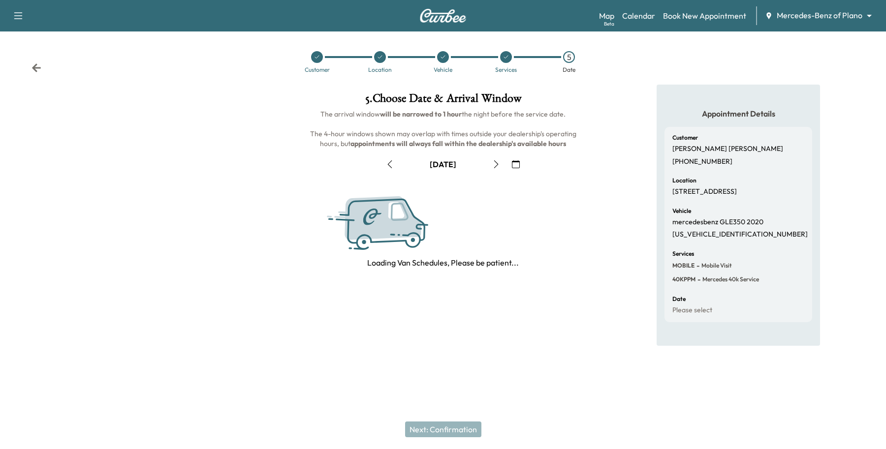
click at [512, 160] on icon "button" at bounding box center [516, 164] width 8 height 8
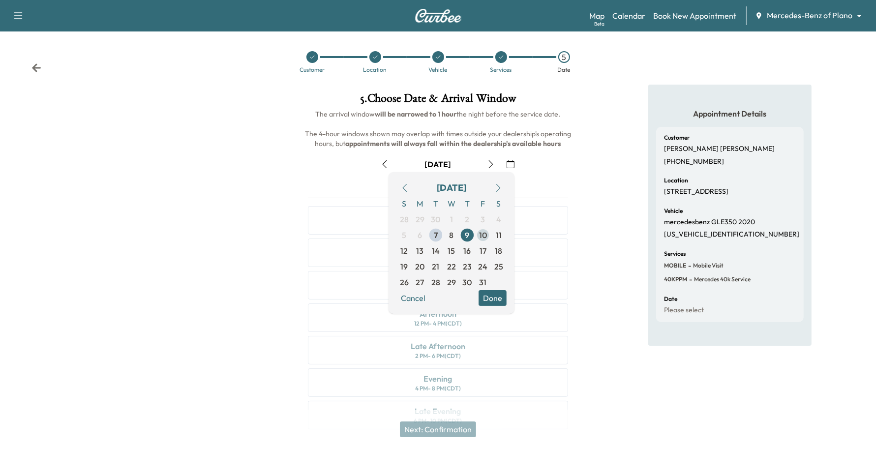
click at [485, 234] on span "10" at bounding box center [483, 235] width 8 height 12
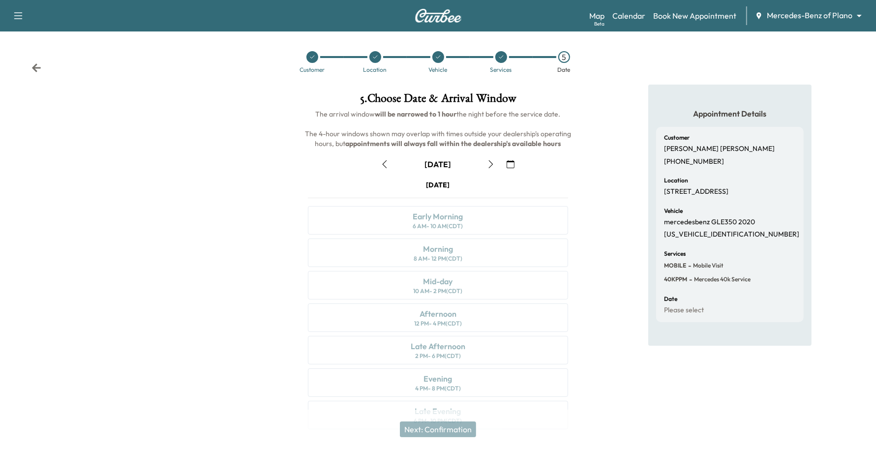
click at [381, 162] on icon "button" at bounding box center [385, 164] width 8 height 8
click at [515, 162] on icon "button" at bounding box center [511, 164] width 8 height 8
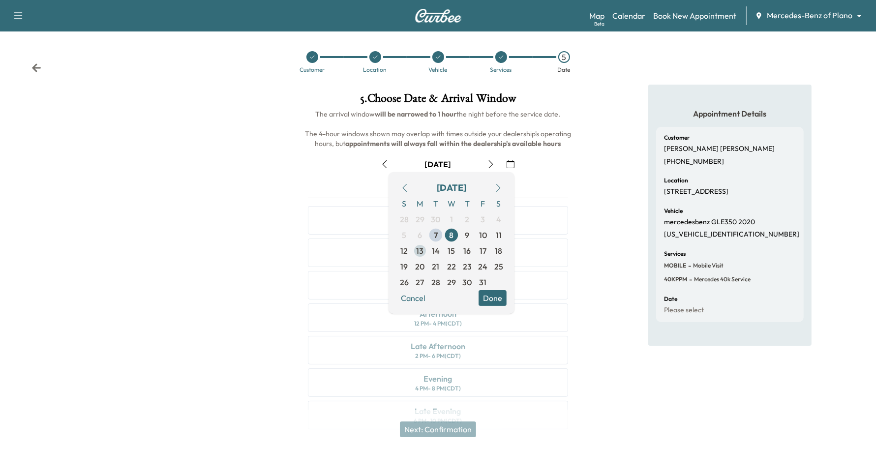
click at [416, 245] on span "13" at bounding box center [420, 251] width 16 height 16
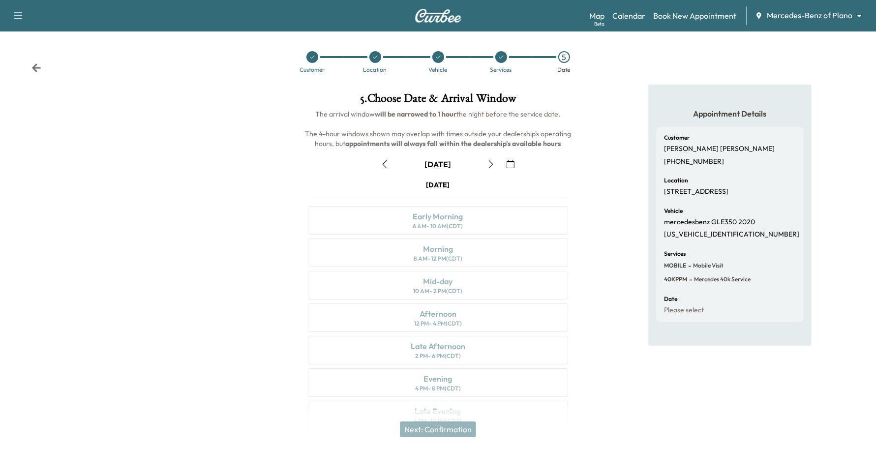
click at [493, 163] on icon "button" at bounding box center [491, 164] width 8 height 8
click at [491, 165] on icon "button" at bounding box center [491, 164] width 8 height 8
click at [494, 160] on icon "button" at bounding box center [491, 164] width 8 height 8
click at [500, 251] on div "Morning 8 AM - 12 PM (CDT)" at bounding box center [438, 253] width 261 height 29
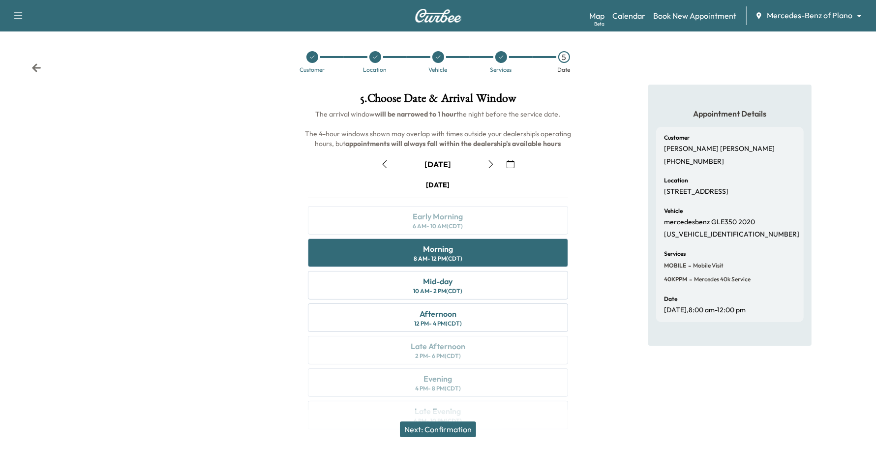
click at [454, 431] on button "Next: Confirmation" at bounding box center [438, 430] width 76 height 16
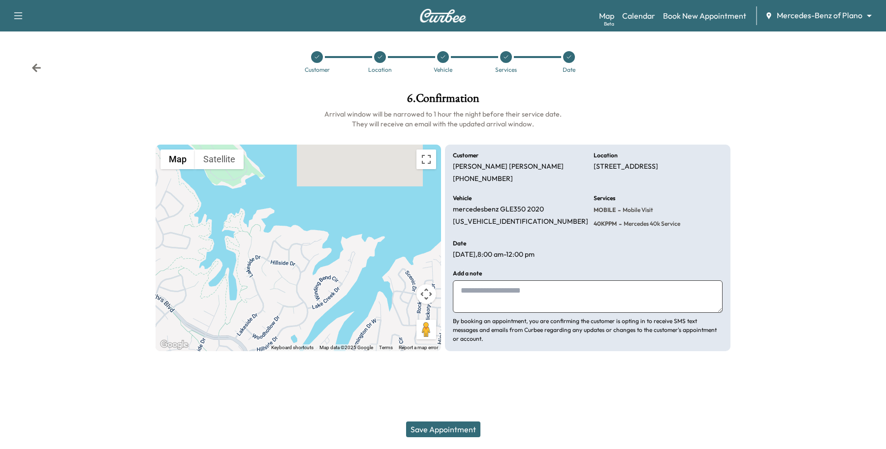
click at [454, 425] on button "Save Appointment" at bounding box center [443, 430] width 74 height 16
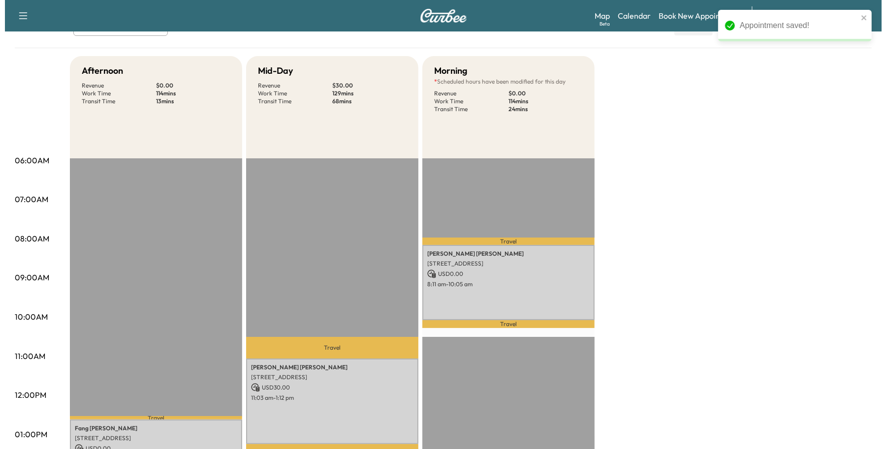
scroll to position [123, 0]
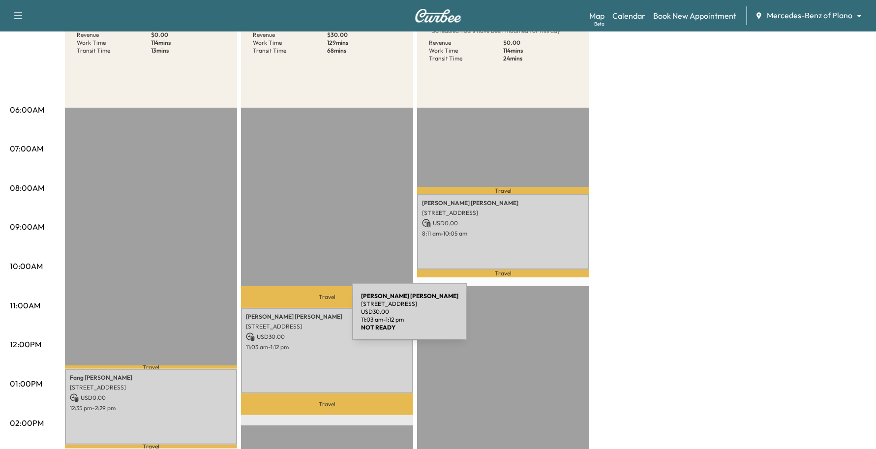
click at [279, 318] on p "[PERSON_NAME]" at bounding box center [327, 317] width 162 height 8
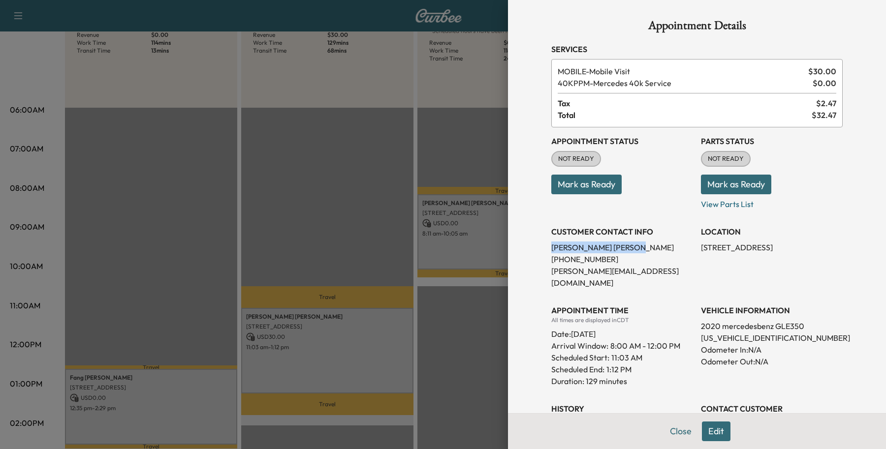
drag, startPoint x: 591, startPoint y: 247, endPoint x: 524, endPoint y: 245, distance: 66.5
click at [524, 245] on div "Appointment Details Services MOBILE - Mobile Visit $ 30.00 40KPPM - Mercedes 40…" at bounding box center [697, 224] width 378 height 449
drag, startPoint x: 574, startPoint y: 242, endPoint x: 579, endPoint y: 427, distance: 184.6
click at [579, 427] on div "Close Edit" at bounding box center [697, 431] width 378 height 36
drag, startPoint x: 584, startPoint y: 249, endPoint x: 513, endPoint y: 248, distance: 70.9
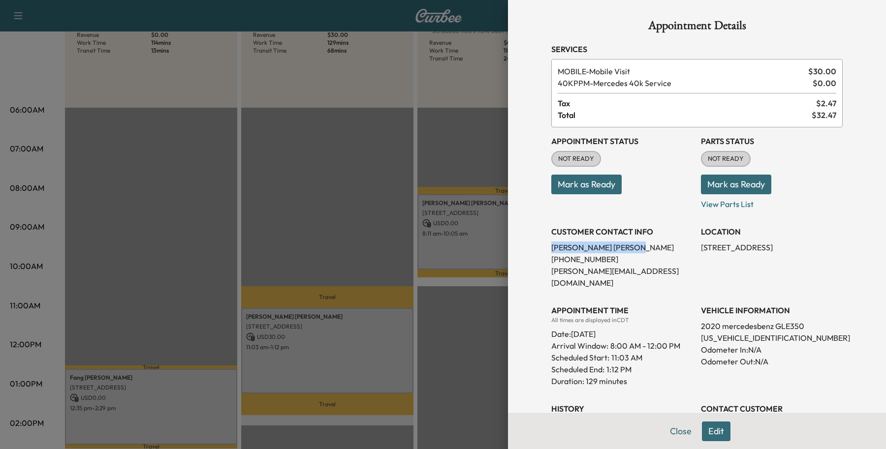
click at [513, 248] on div "Appointment Details Services MOBILE - Mobile Visit $ 30.00 40KPPM - Mercedes 40…" at bounding box center [697, 224] width 378 height 449
copy p "[PERSON_NAME]"
